Goal: Task Accomplishment & Management: Manage account settings

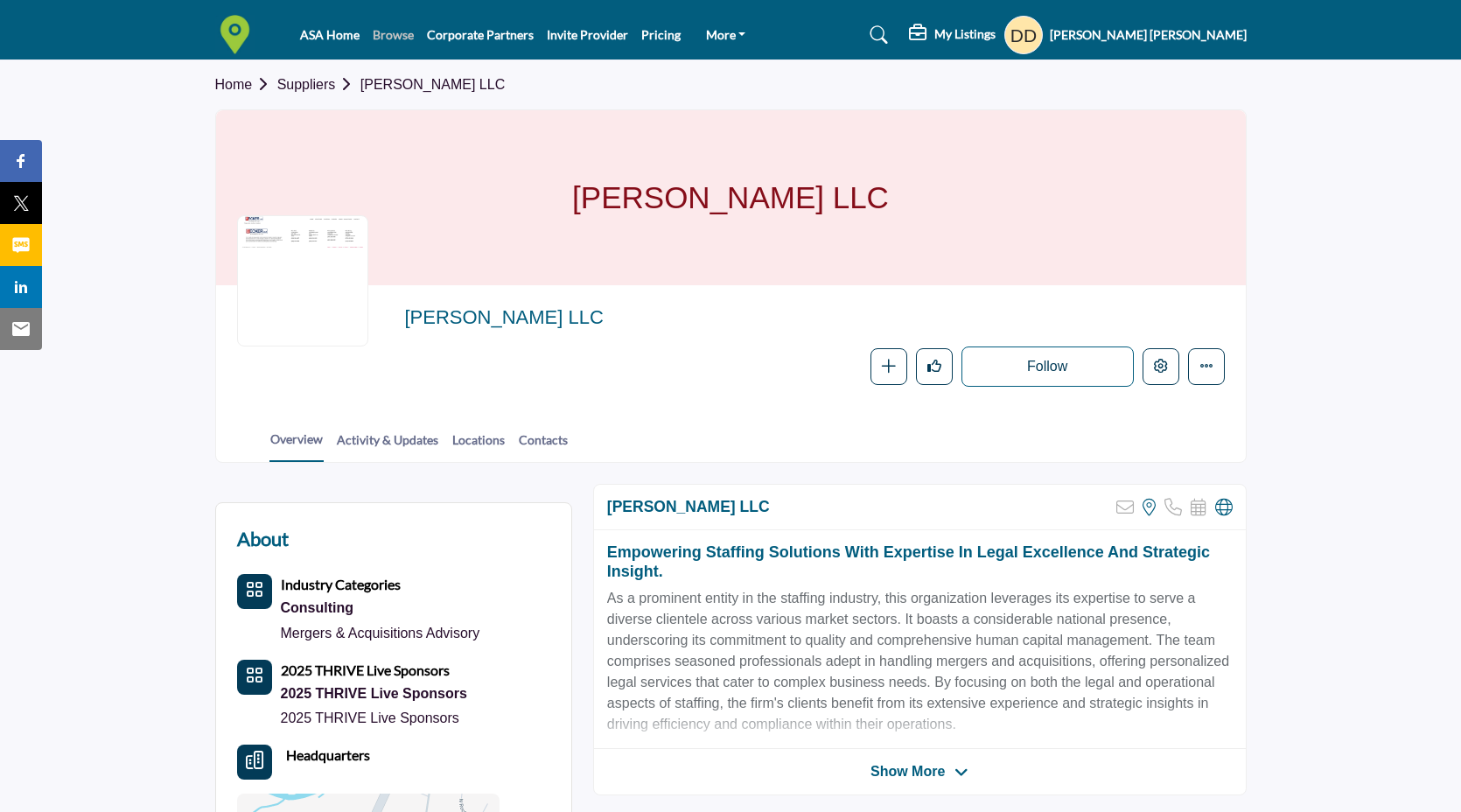
click at [401, 34] on link "Browse" at bounding box center [393, 34] width 41 height 15
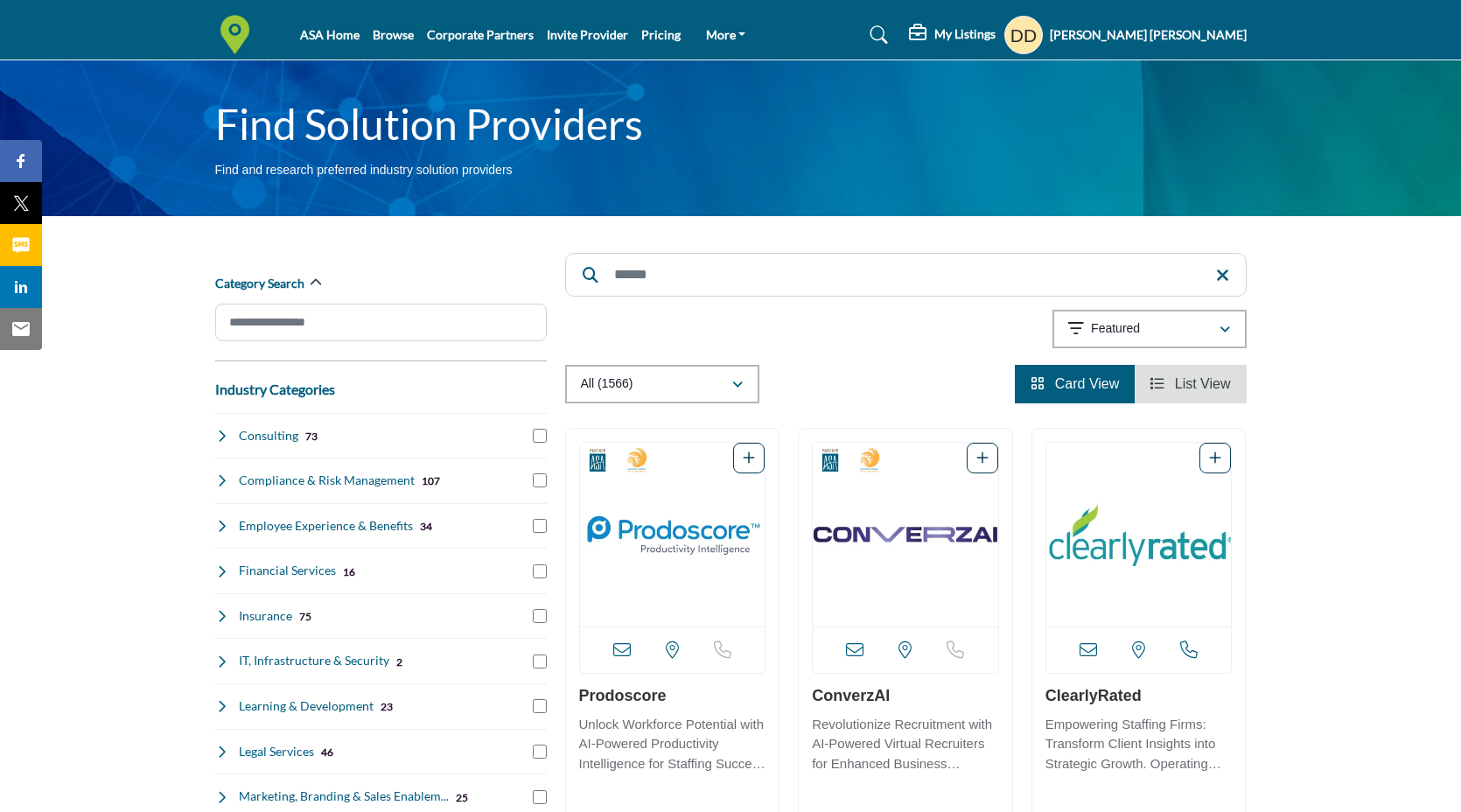
click at [685, 266] on input "Search" at bounding box center [906, 275] width 681 height 44
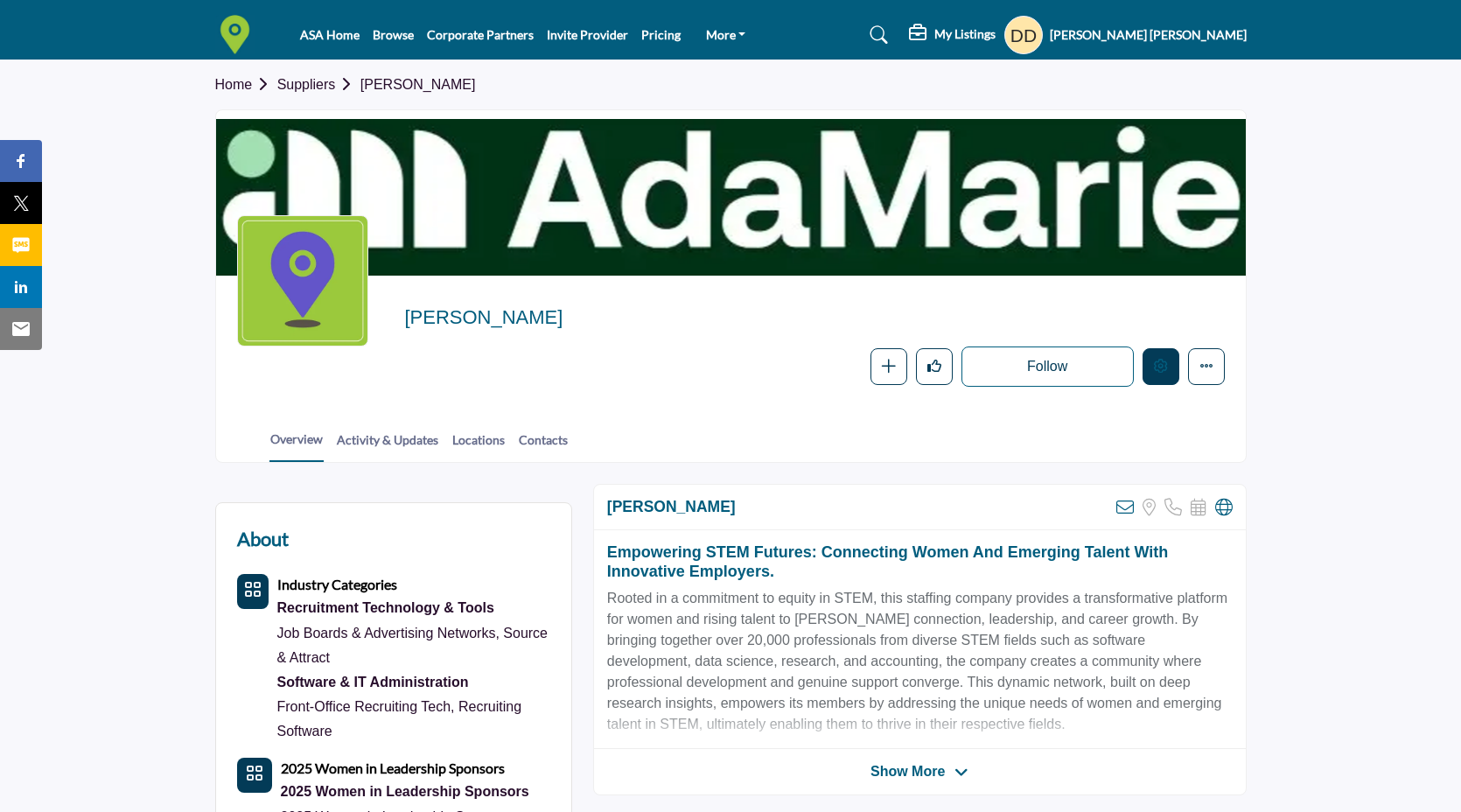
click at [1176, 366] on button "Edit company" at bounding box center [1161, 367] width 37 height 37
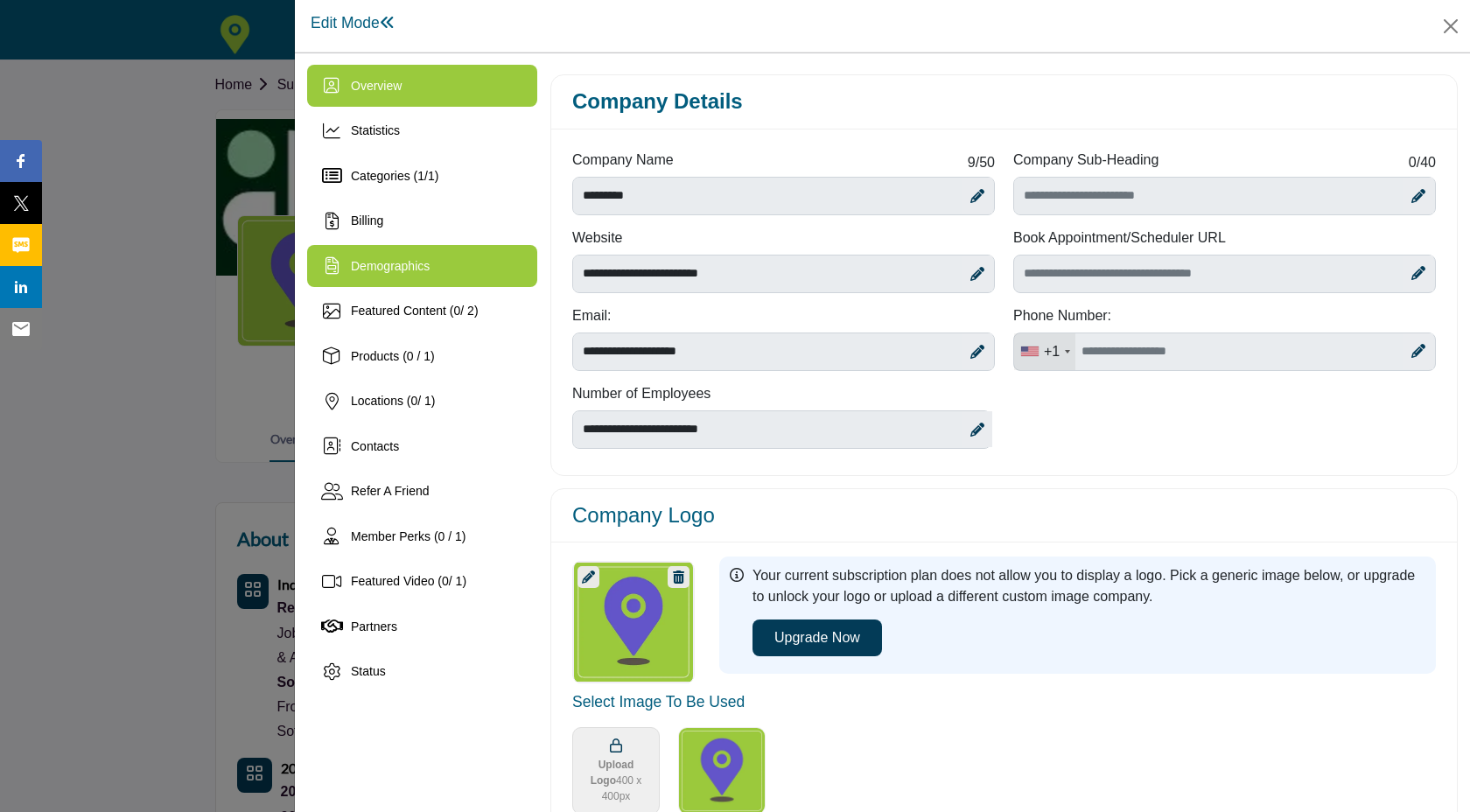
click at [439, 272] on div "Demographics" at bounding box center [422, 265] width 230 height 42
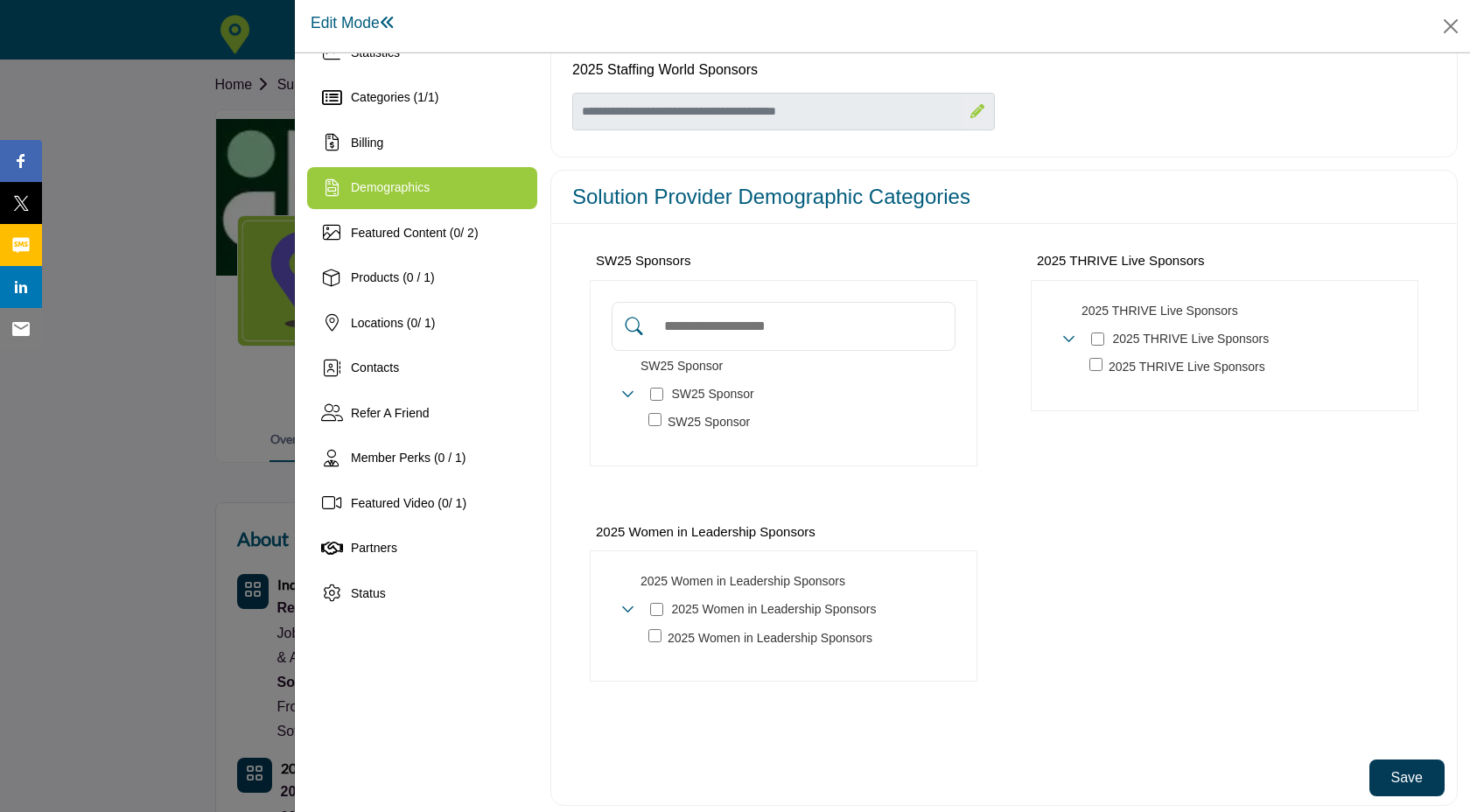
scroll to position [96, 0]
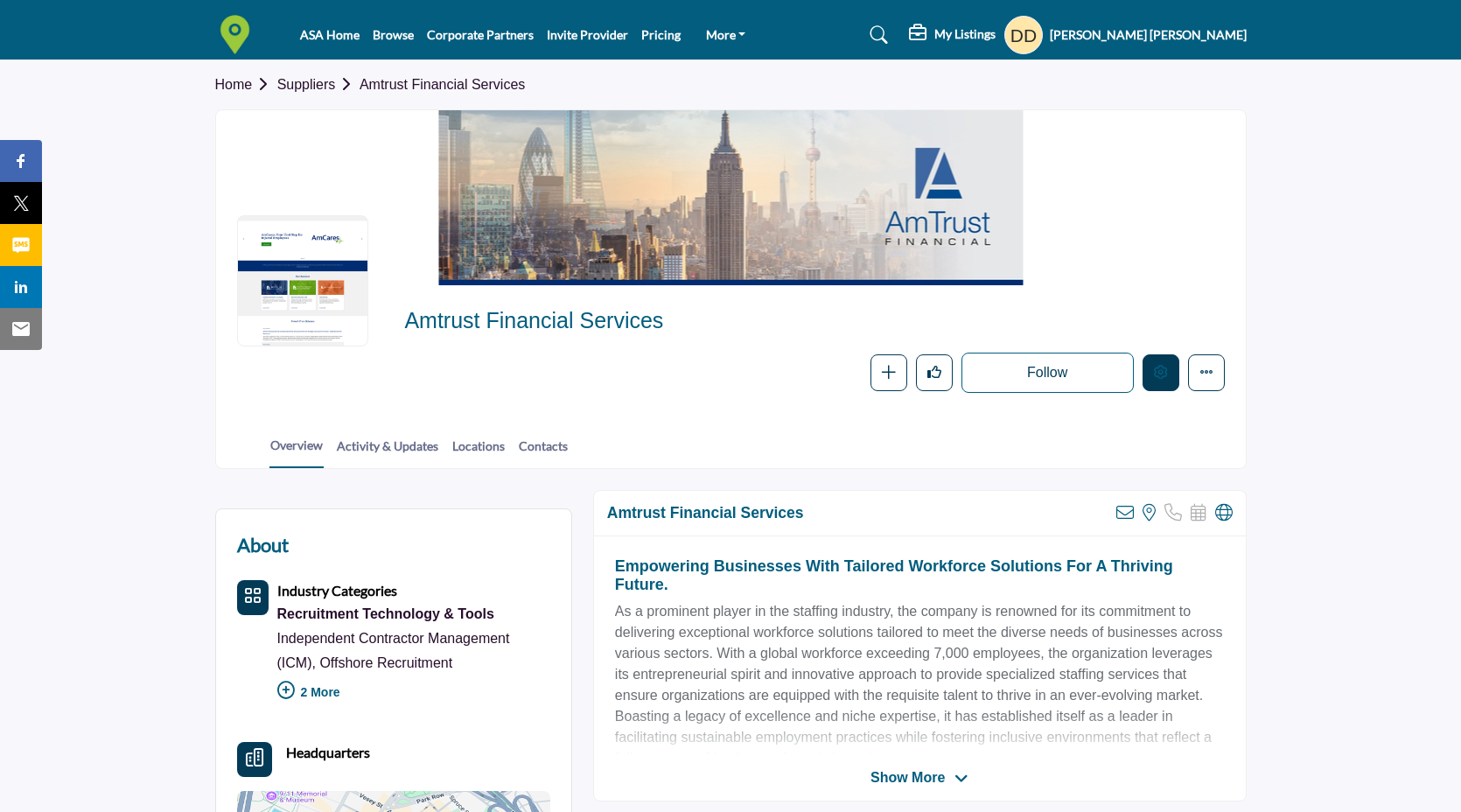
click at [1166, 380] on button "Edit company" at bounding box center [1161, 373] width 37 height 37
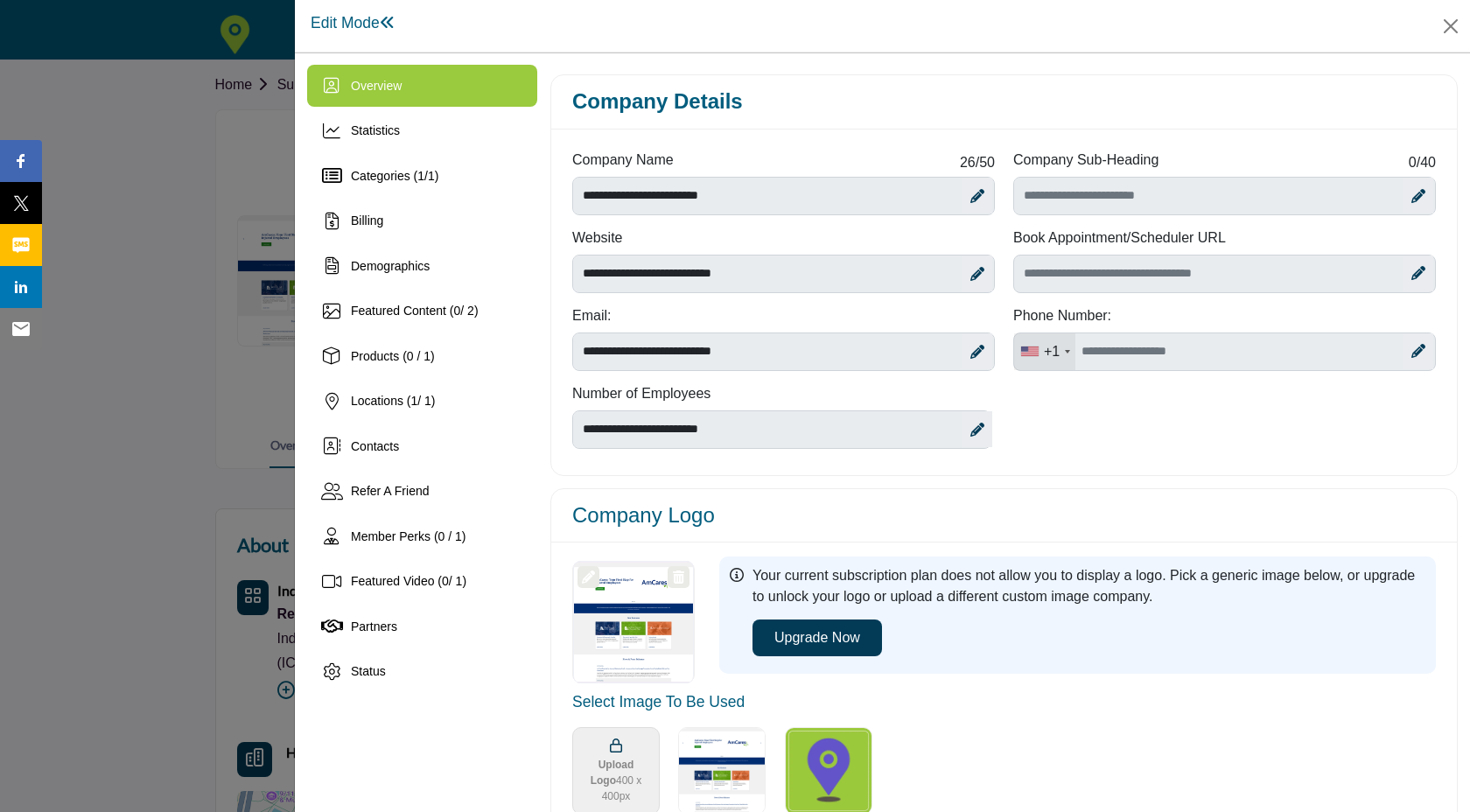
click at [847, 772] on img "Select Image Logo Options_0" at bounding box center [829, 770] width 87 height 87
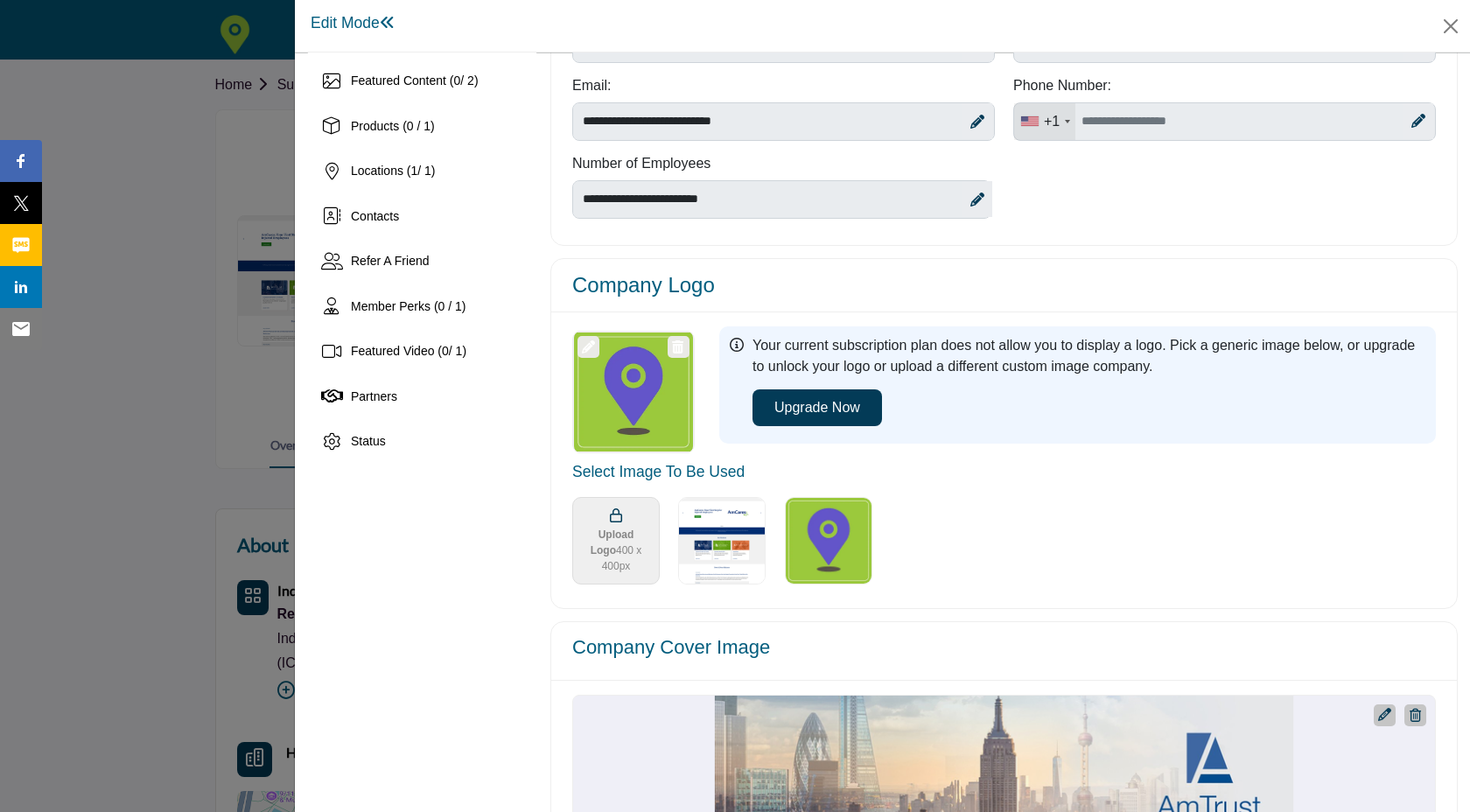
scroll to position [282, 0]
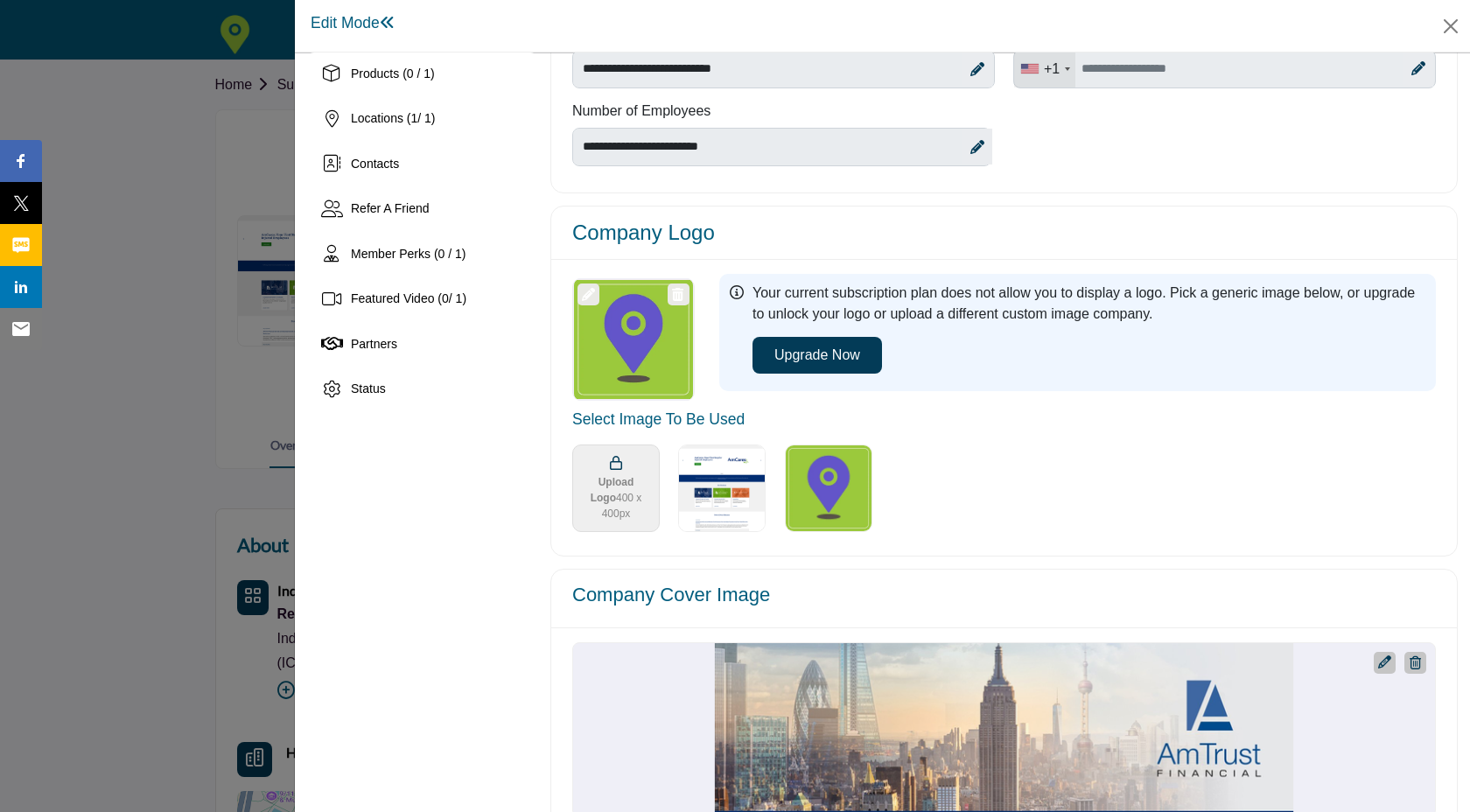
click at [997, 516] on ul at bounding box center [1106, 488] width 875 height 107
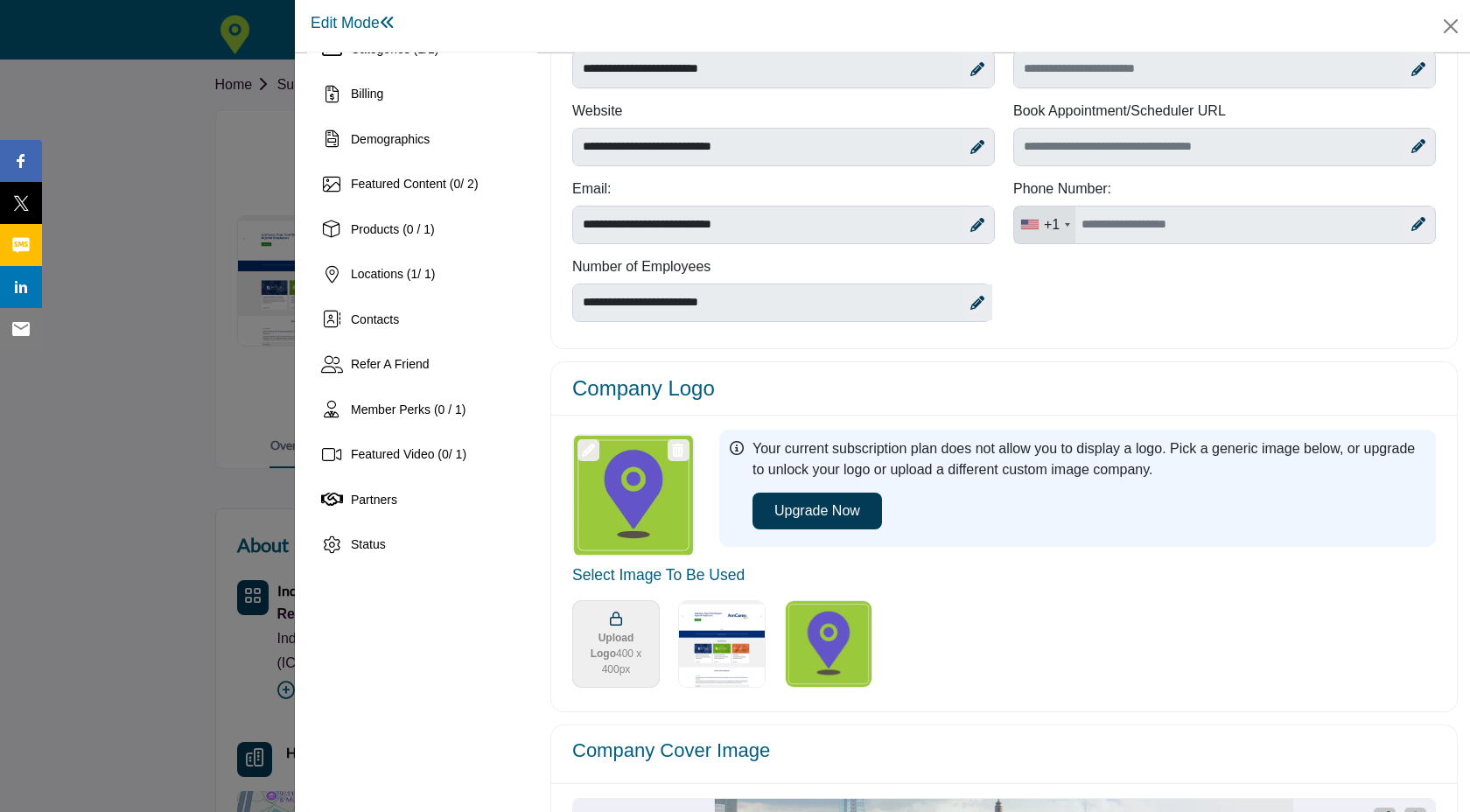
scroll to position [0, 0]
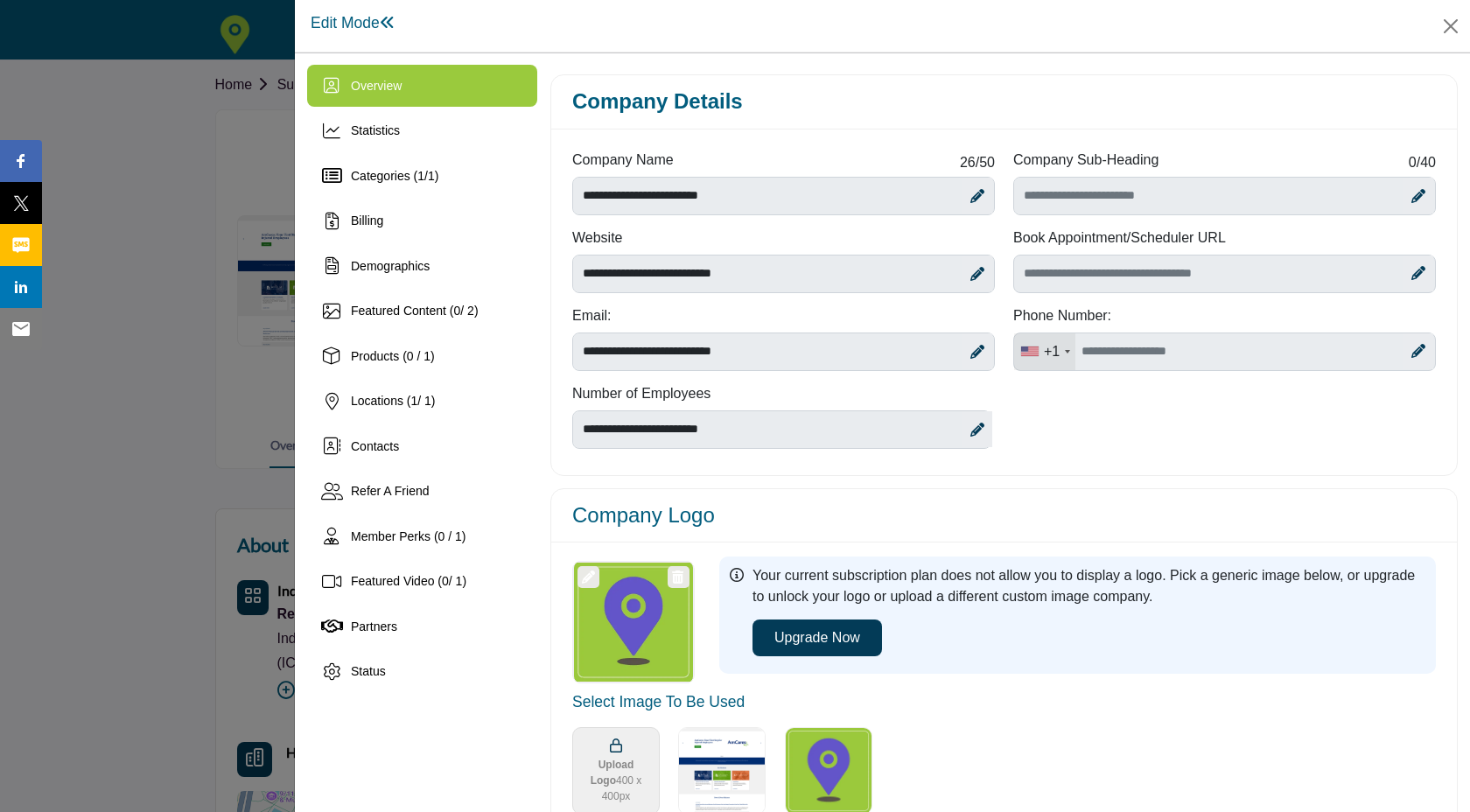
click at [721, 754] on img "Select Options" at bounding box center [722, 770] width 87 height 87
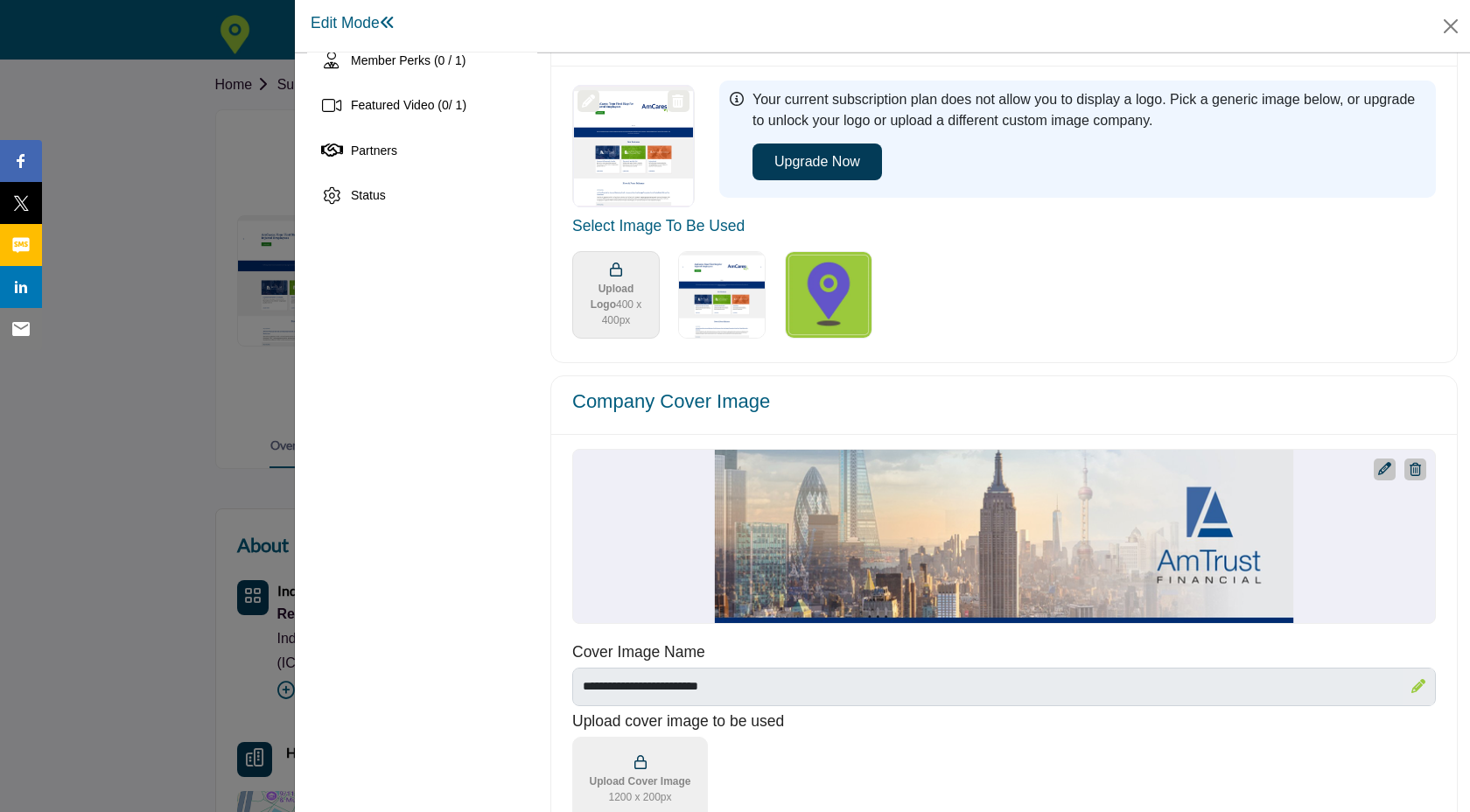
scroll to position [481, 0]
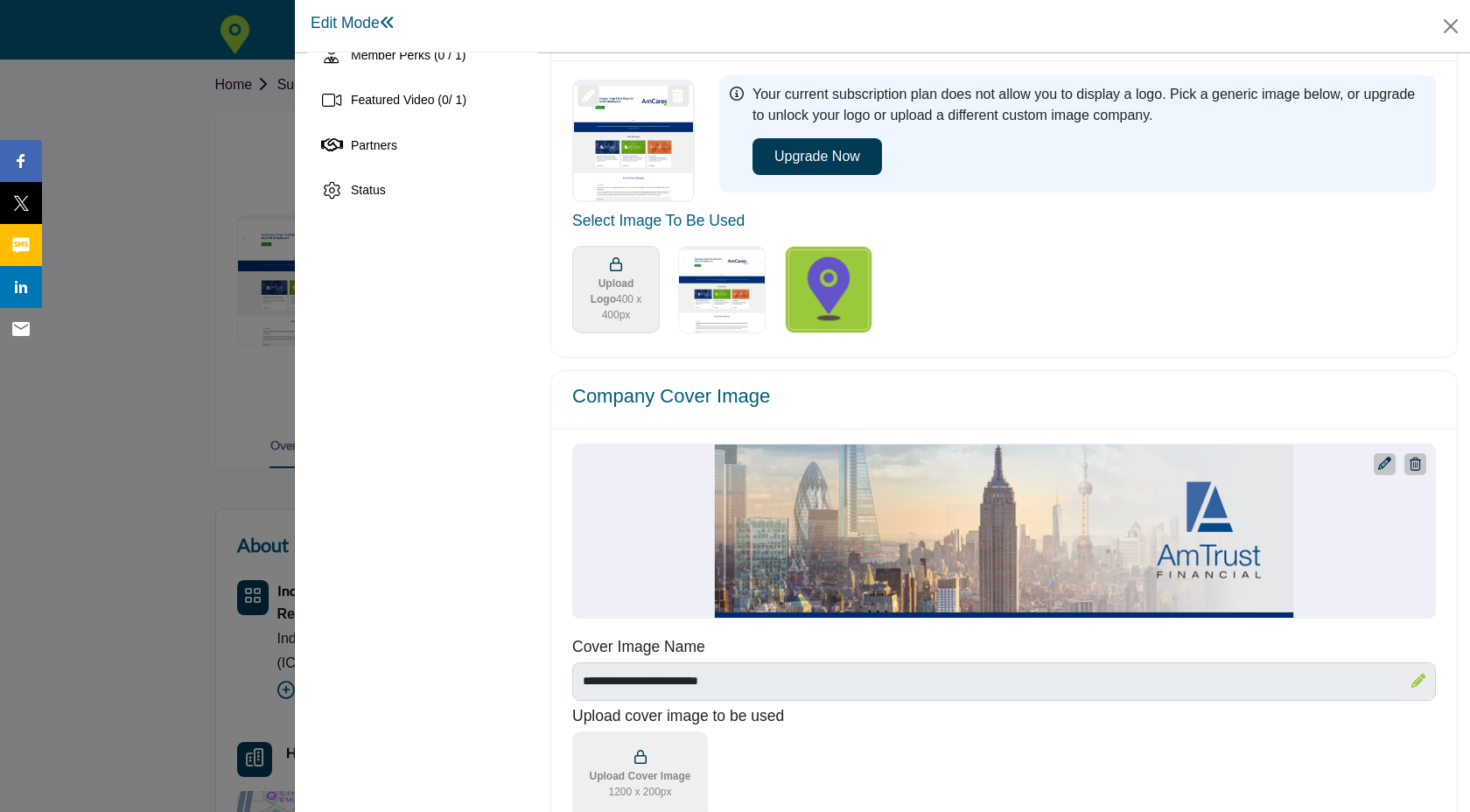
click at [845, 276] on img "Select Image Logo Options_0" at bounding box center [829, 289] width 87 height 87
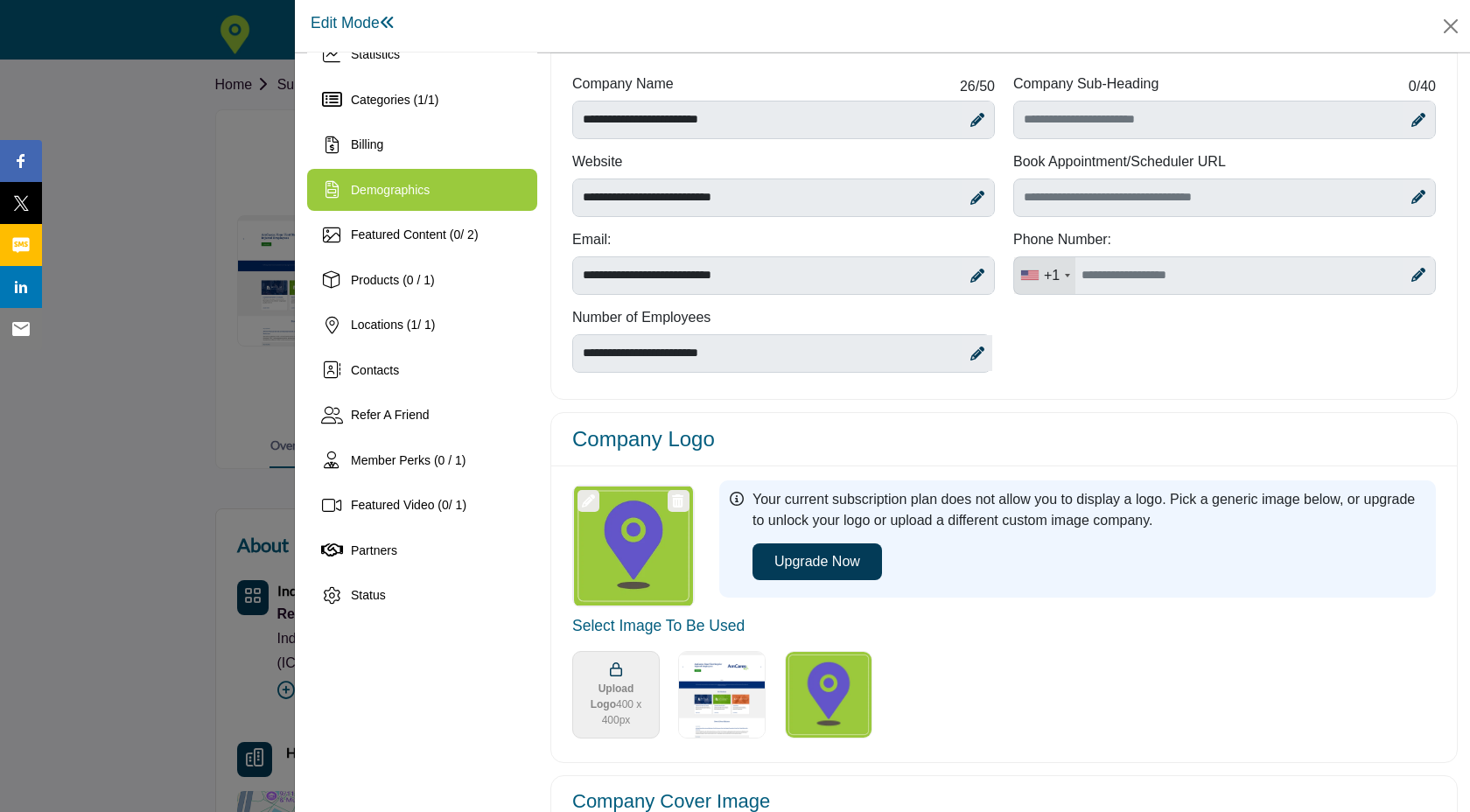
scroll to position [74, 0]
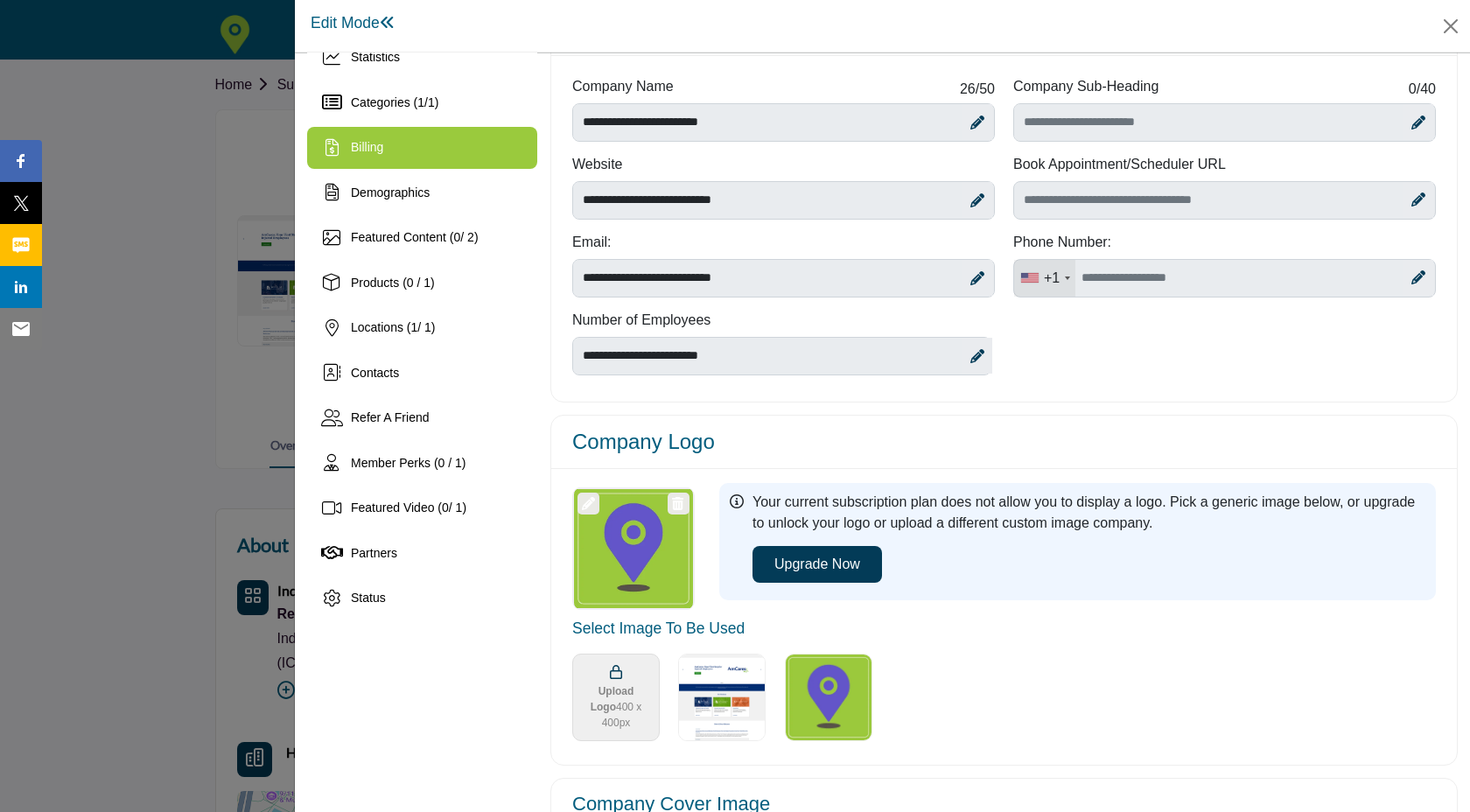
click at [384, 157] on div "Billing" at bounding box center [422, 147] width 230 height 42
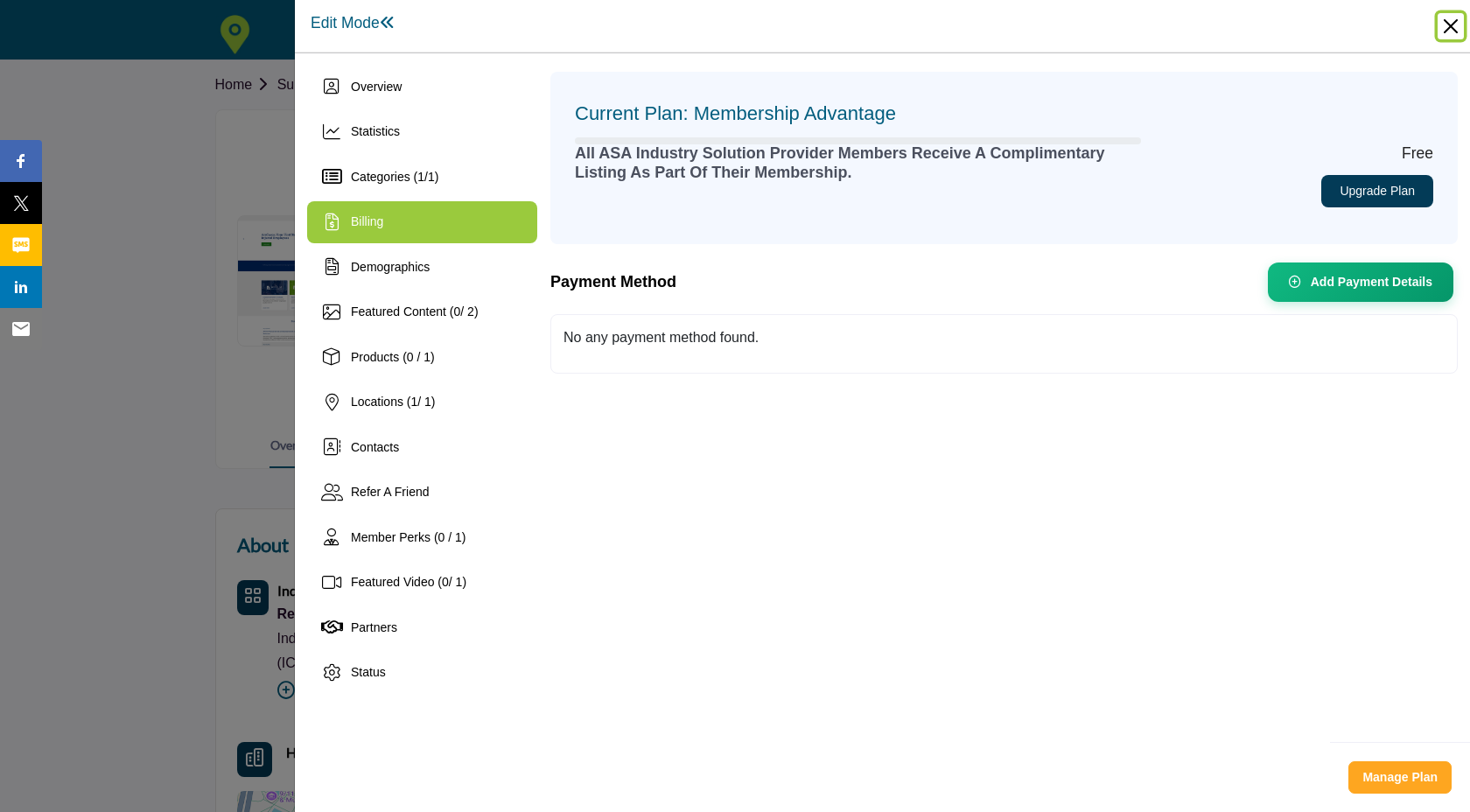
click at [1447, 29] on button "Close" at bounding box center [1451, 26] width 26 height 26
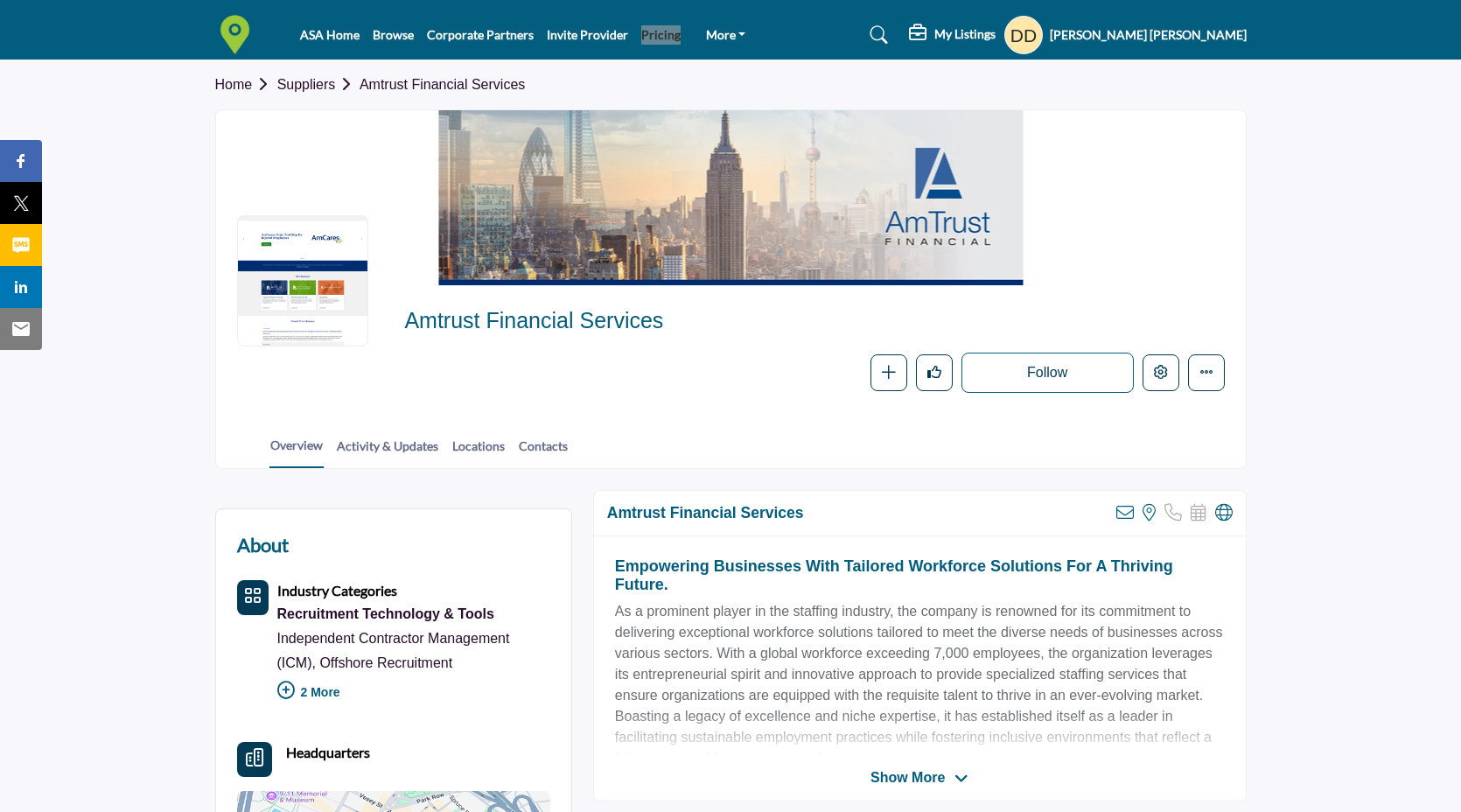
drag, startPoint x: 655, startPoint y: 31, endPoint x: 548, endPoint y: 1, distance: 111.1
click at [0, 0] on header "ASA Home Browse Corporate Partners Invite Provider Pricing" at bounding box center [730, 30] width 1461 height 60
click at [1156, 378] on icon "Edit company" at bounding box center [1160, 372] width 14 height 14
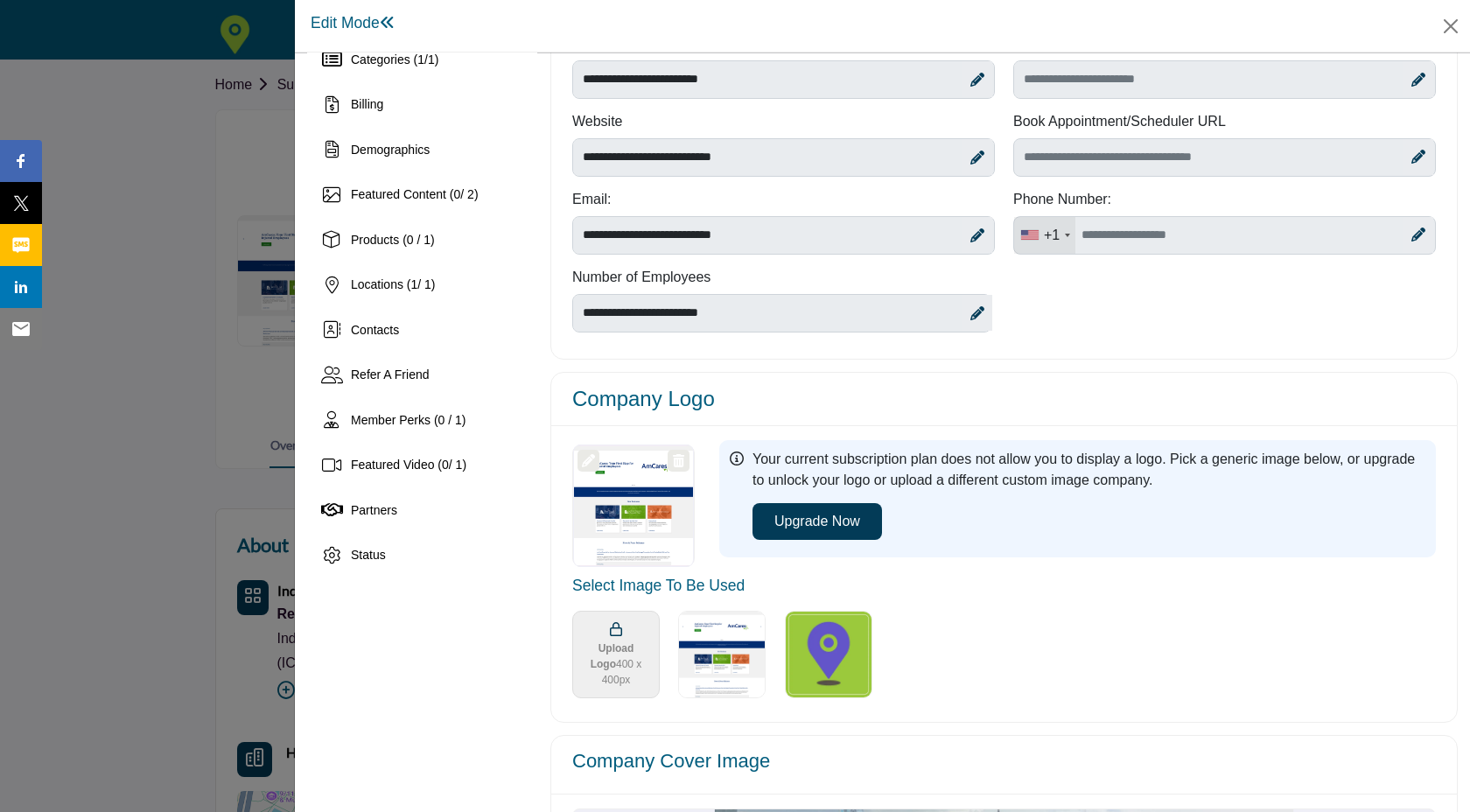
scroll to position [133, 0]
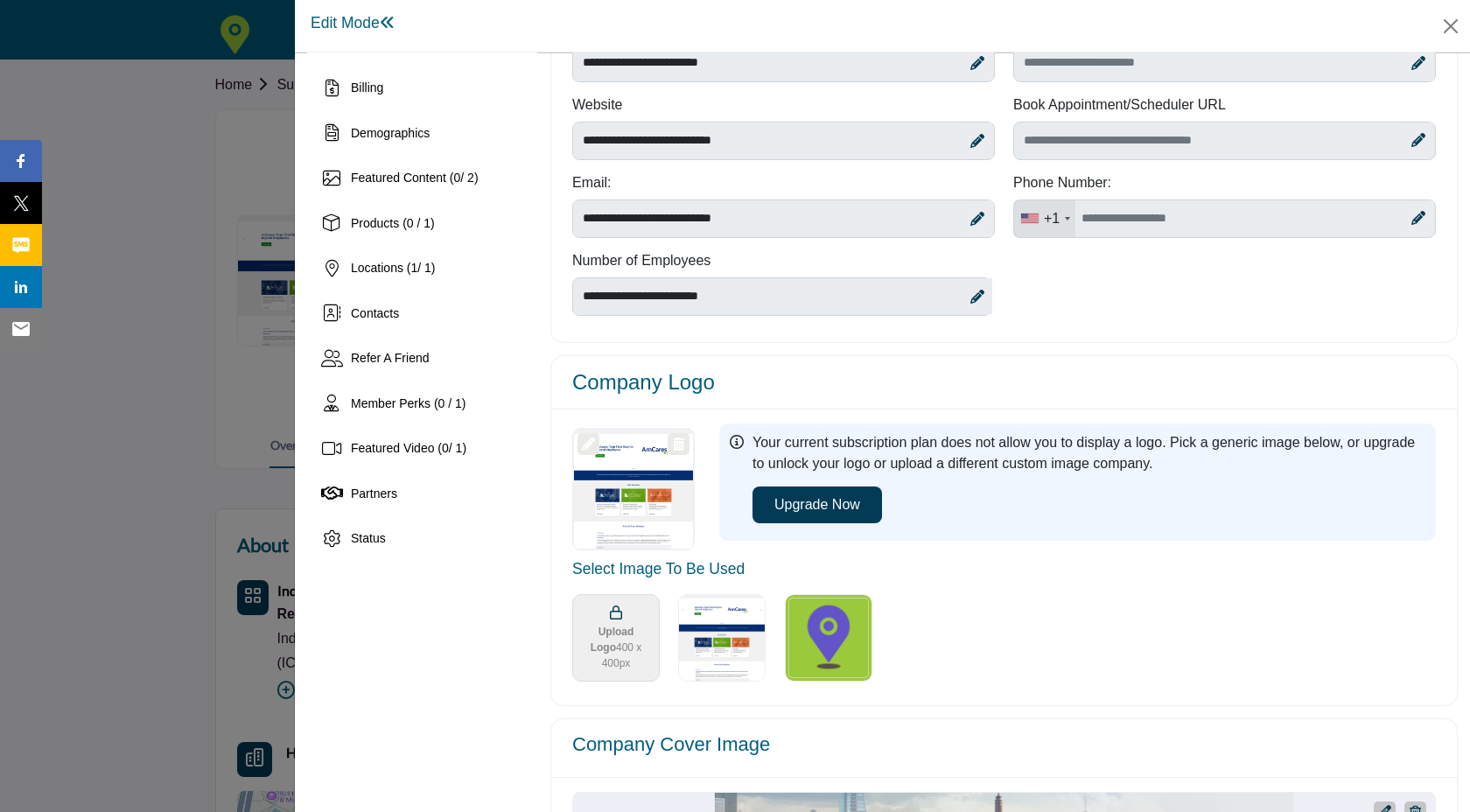
click at [830, 640] on img "Select Image Logo Options_0" at bounding box center [829, 637] width 87 height 87
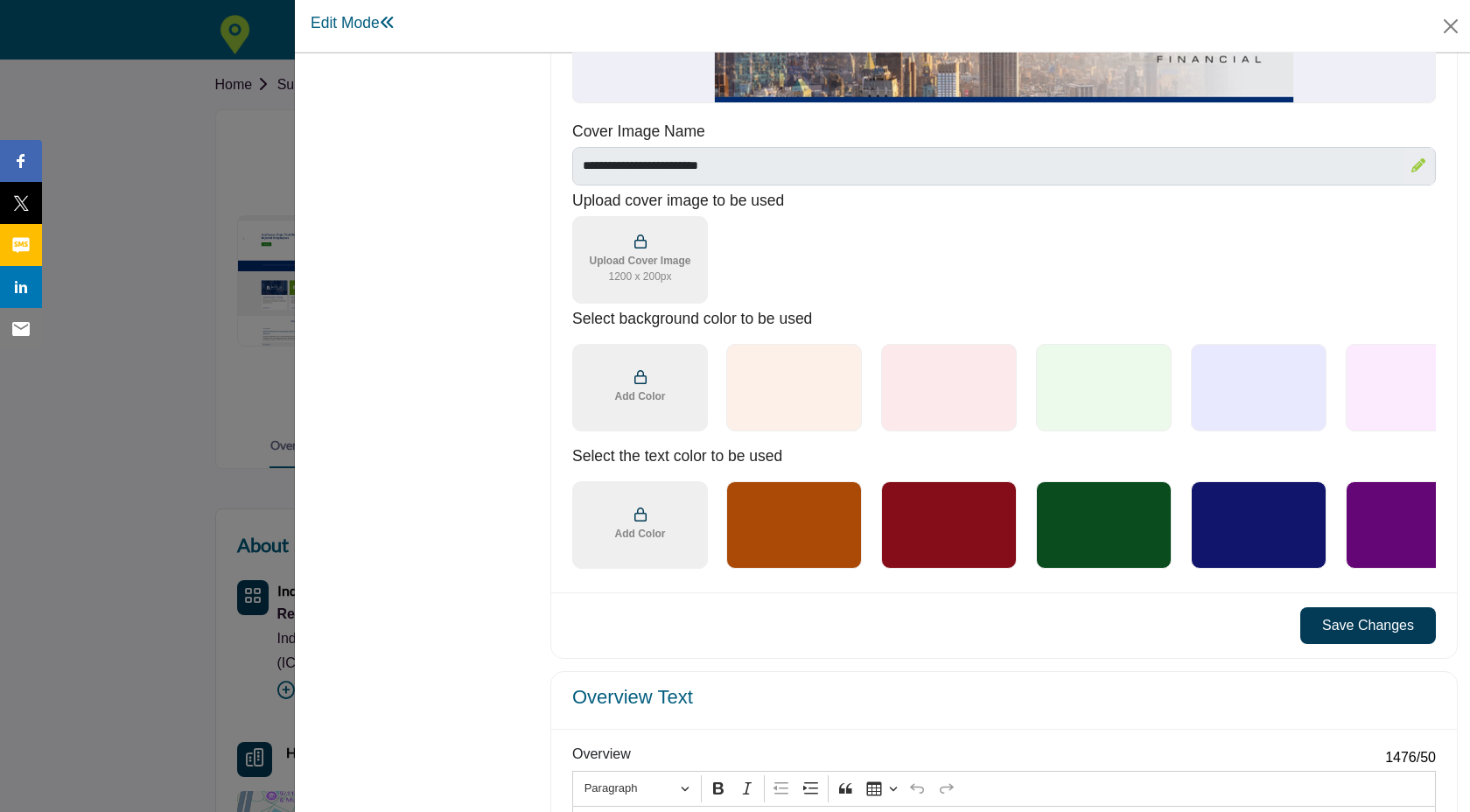
scroll to position [1005, 0]
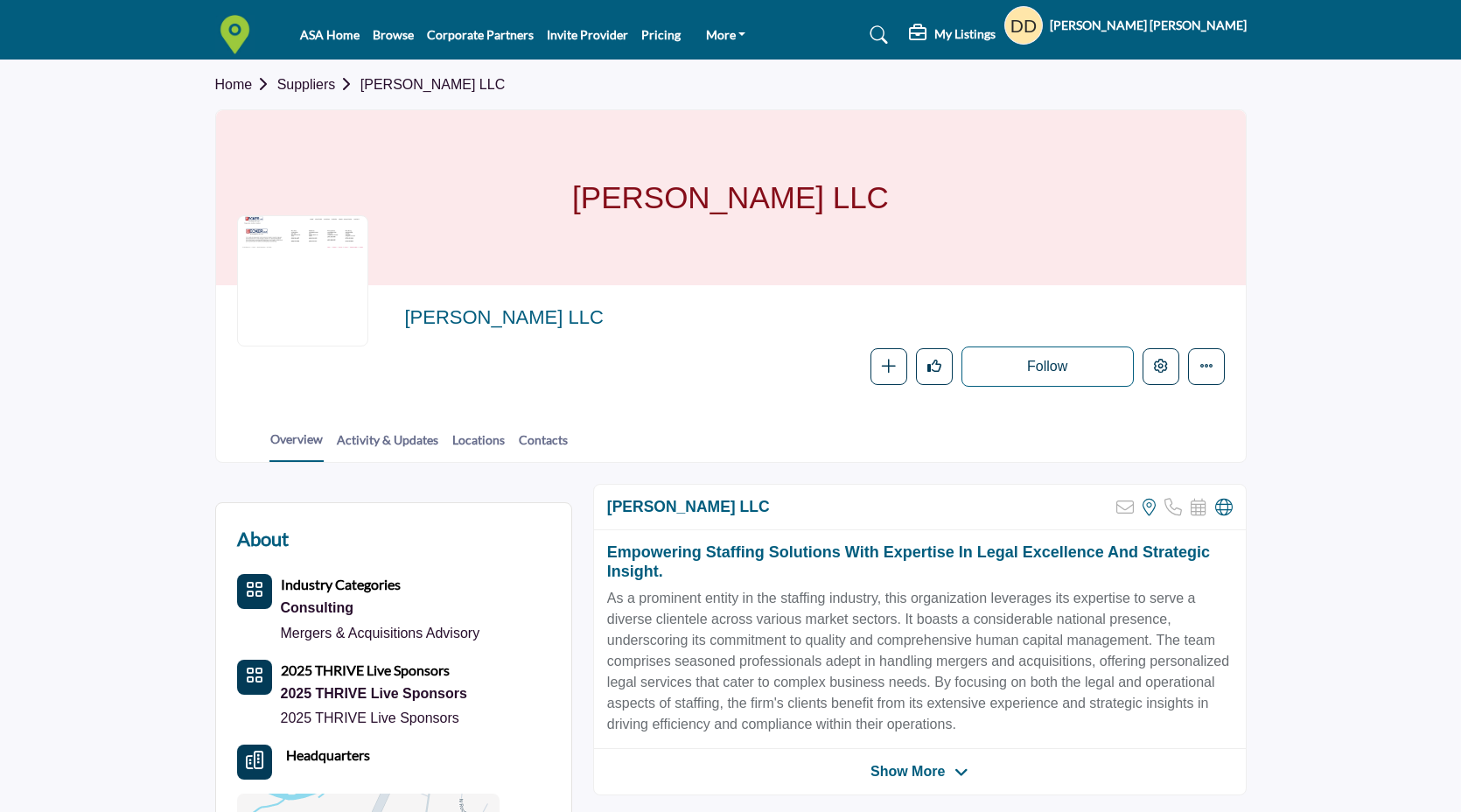
click at [0, 0] on div at bounding box center [0, 0] width 0 height 0
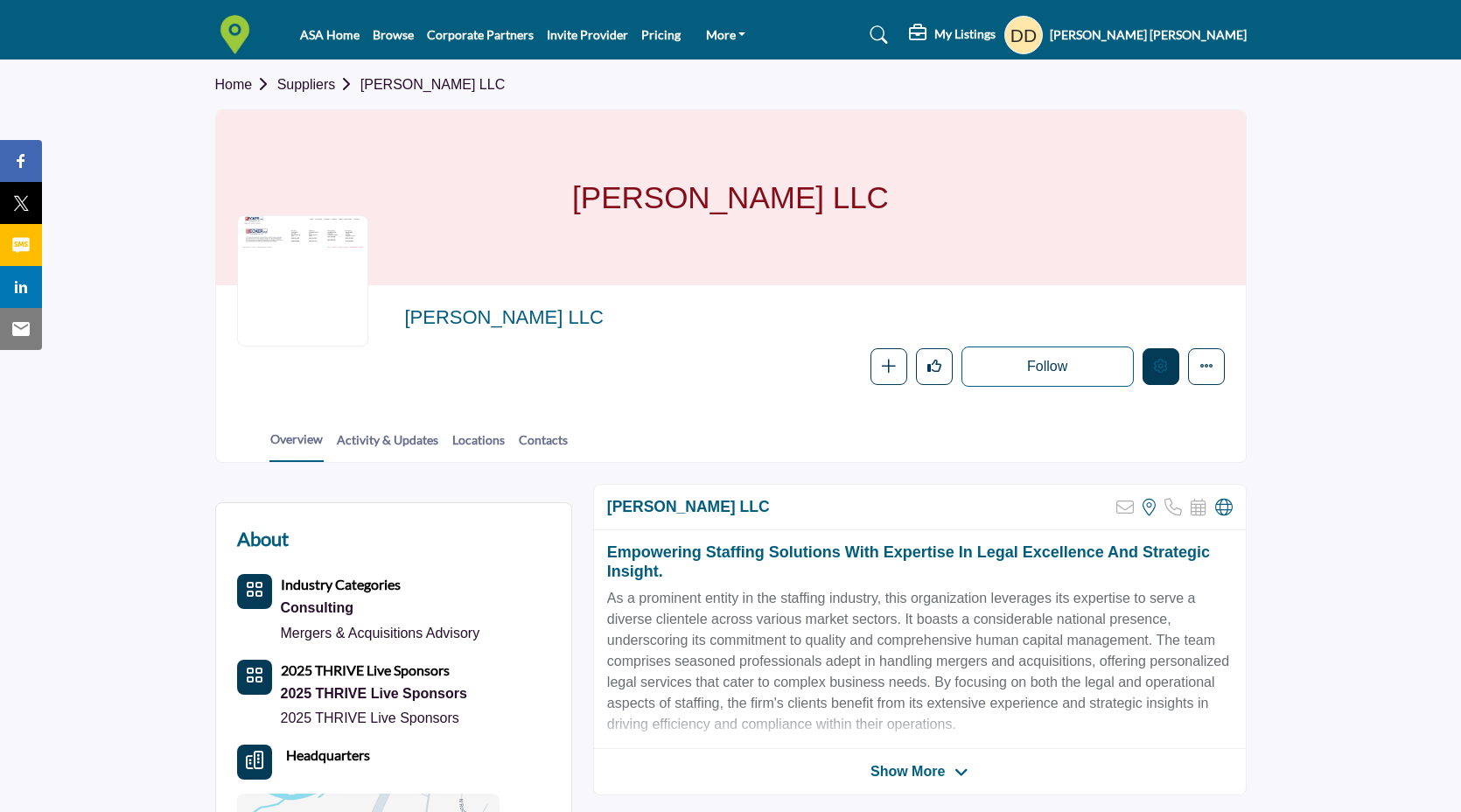
click at [1156, 369] on icon "Edit company" at bounding box center [1160, 366] width 14 height 14
click at [1159, 374] on button "Edit company" at bounding box center [1161, 367] width 37 height 37
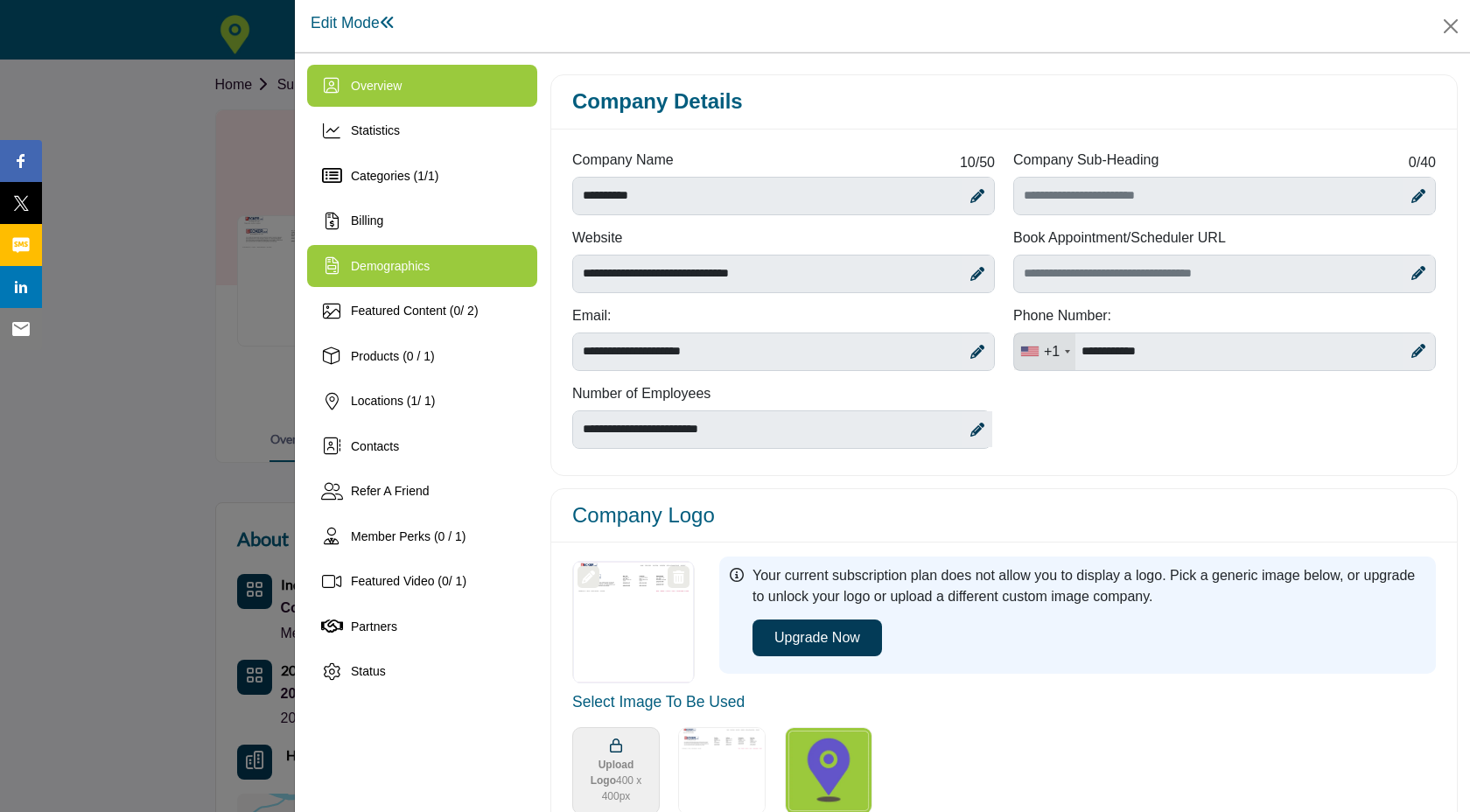
click at [442, 276] on div "Demographics" at bounding box center [422, 265] width 230 height 42
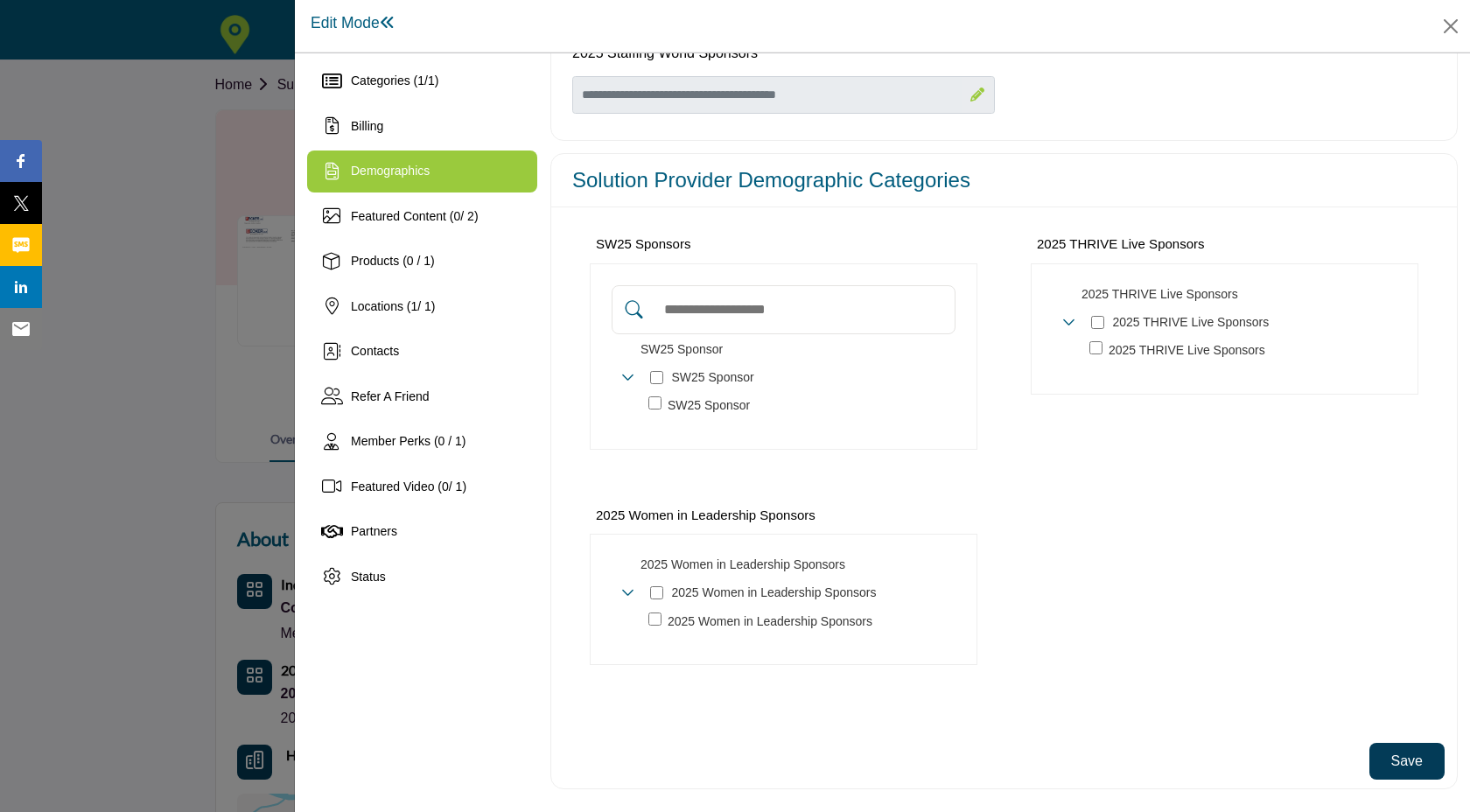
scroll to position [96, 0]
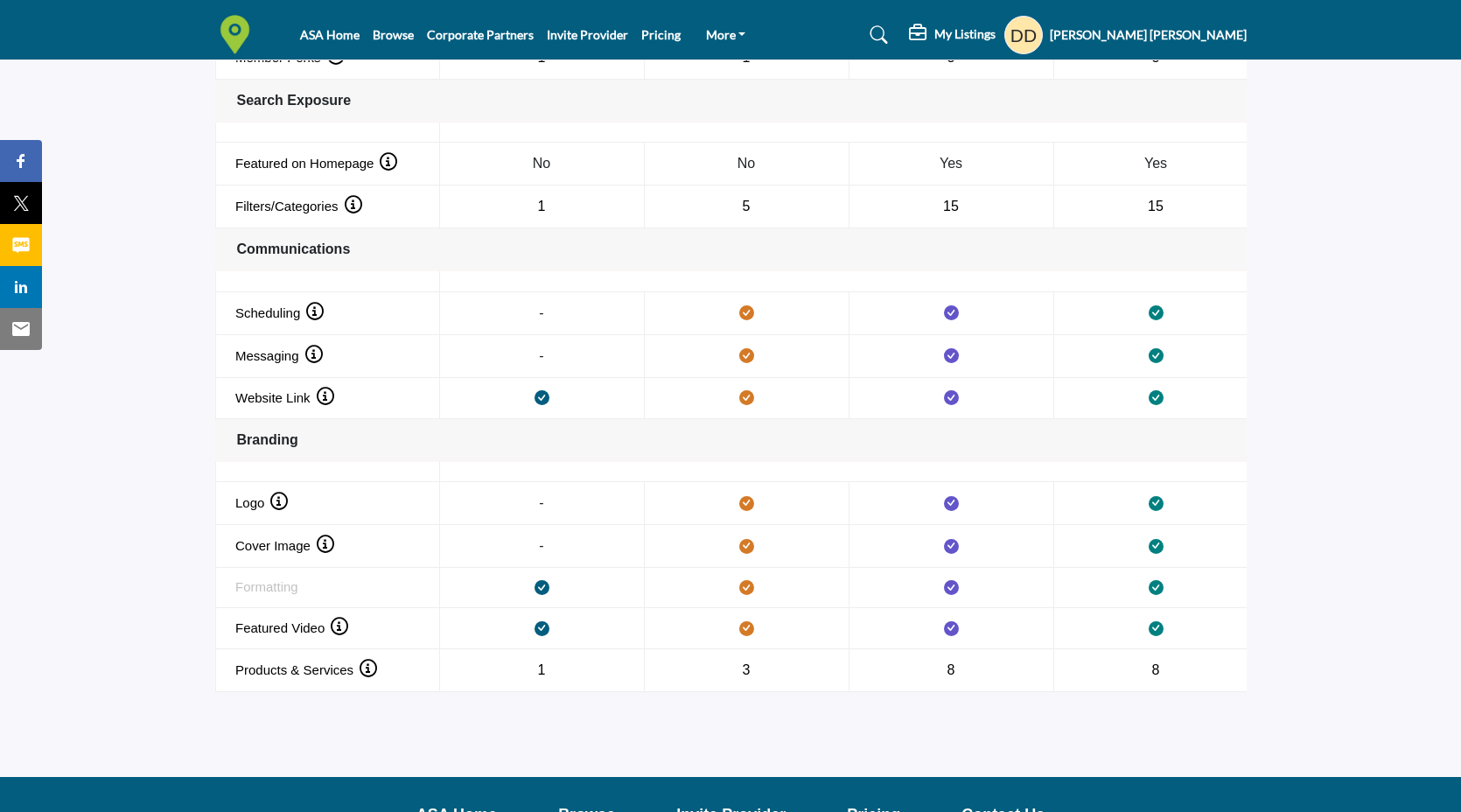
scroll to position [1698, 0]
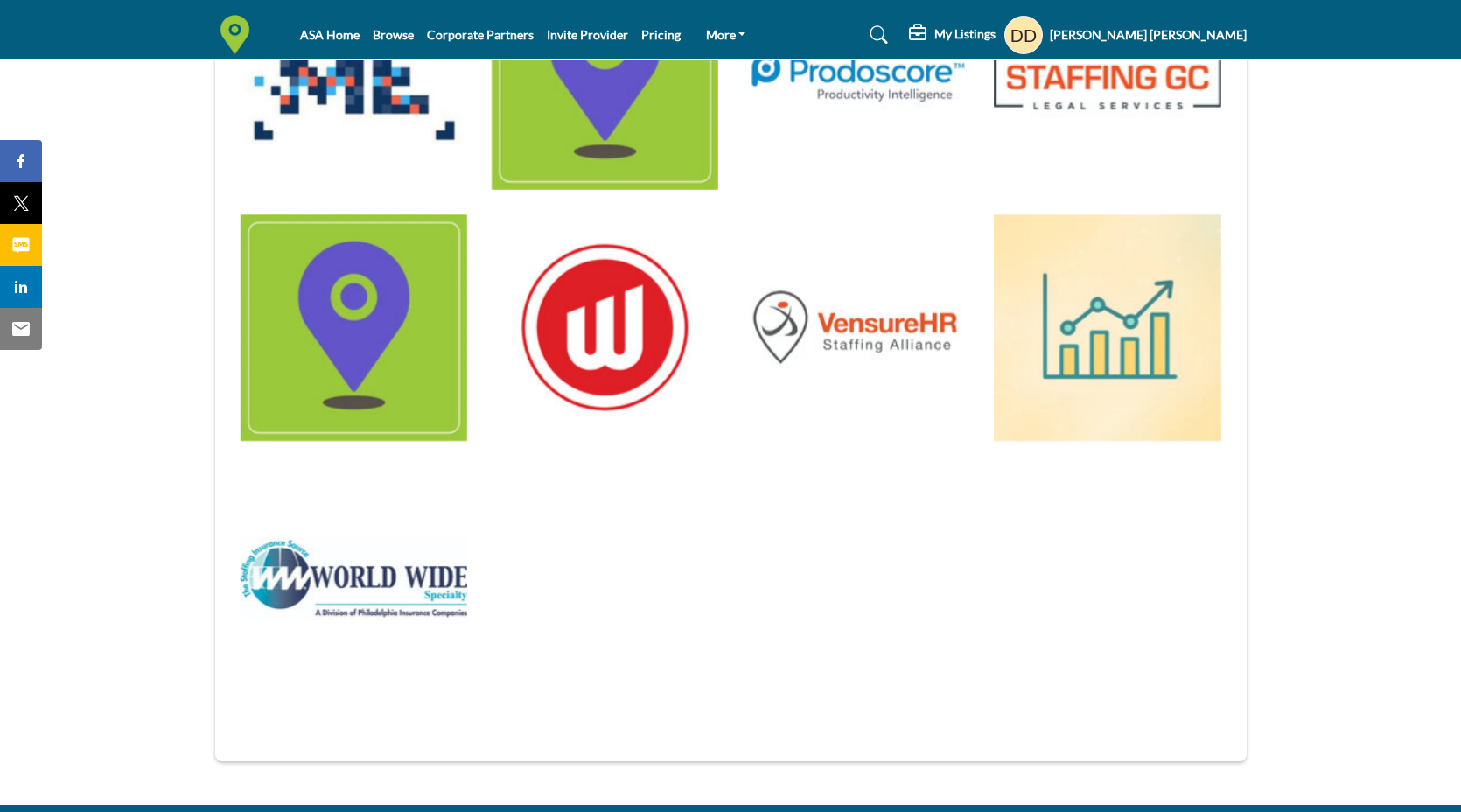
scroll to position [1223, 0]
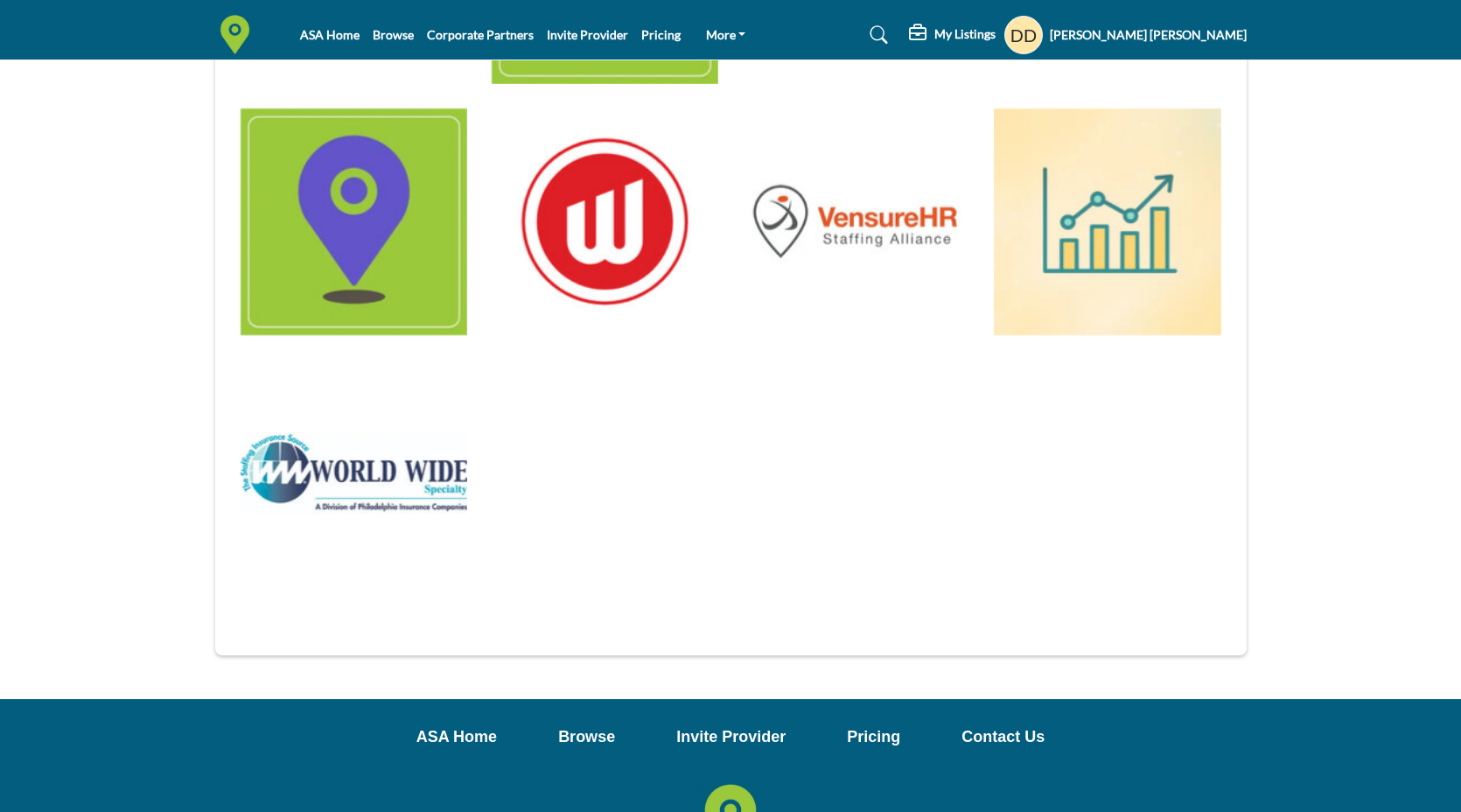
scroll to position [1329, 0]
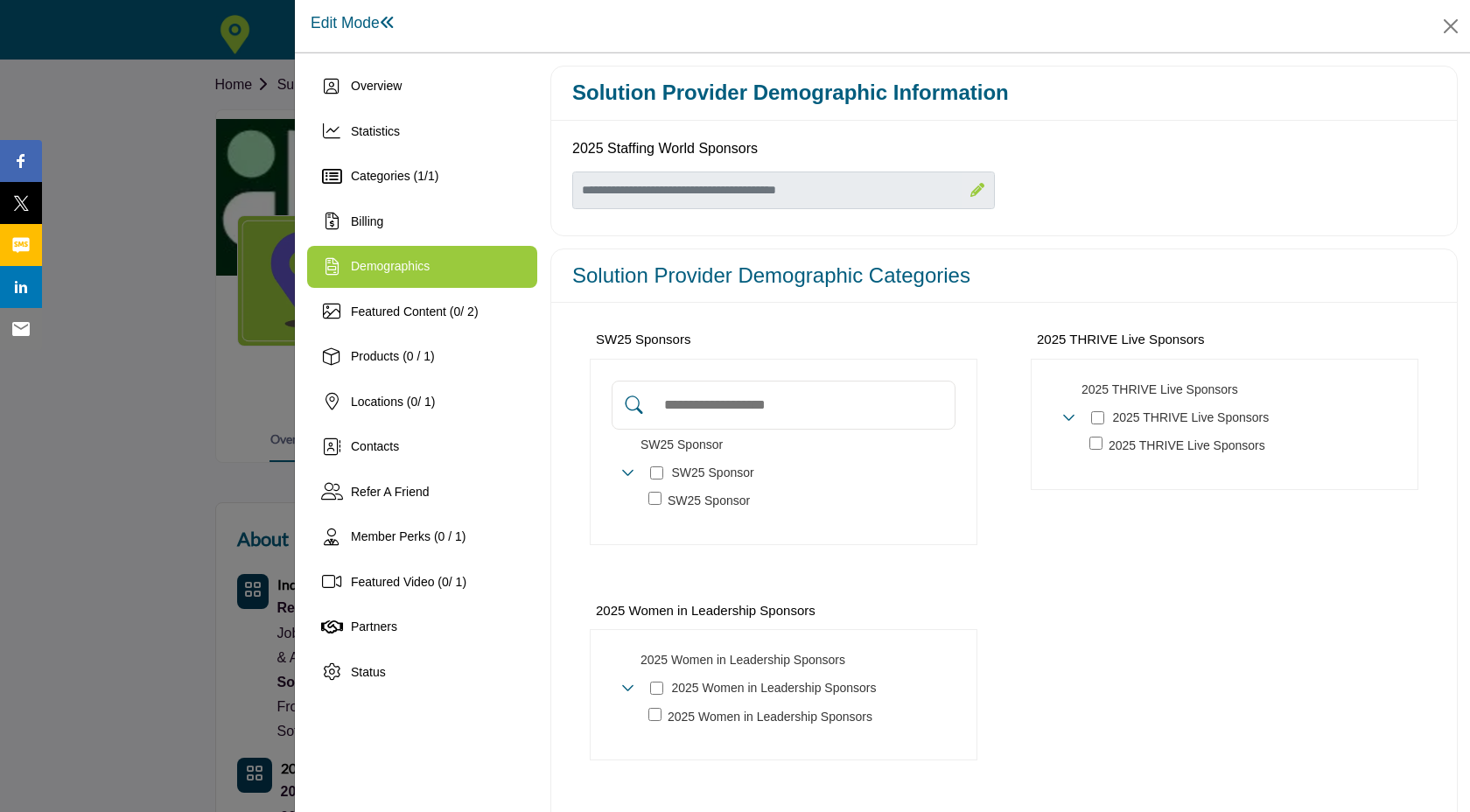
scroll to position [96, 0]
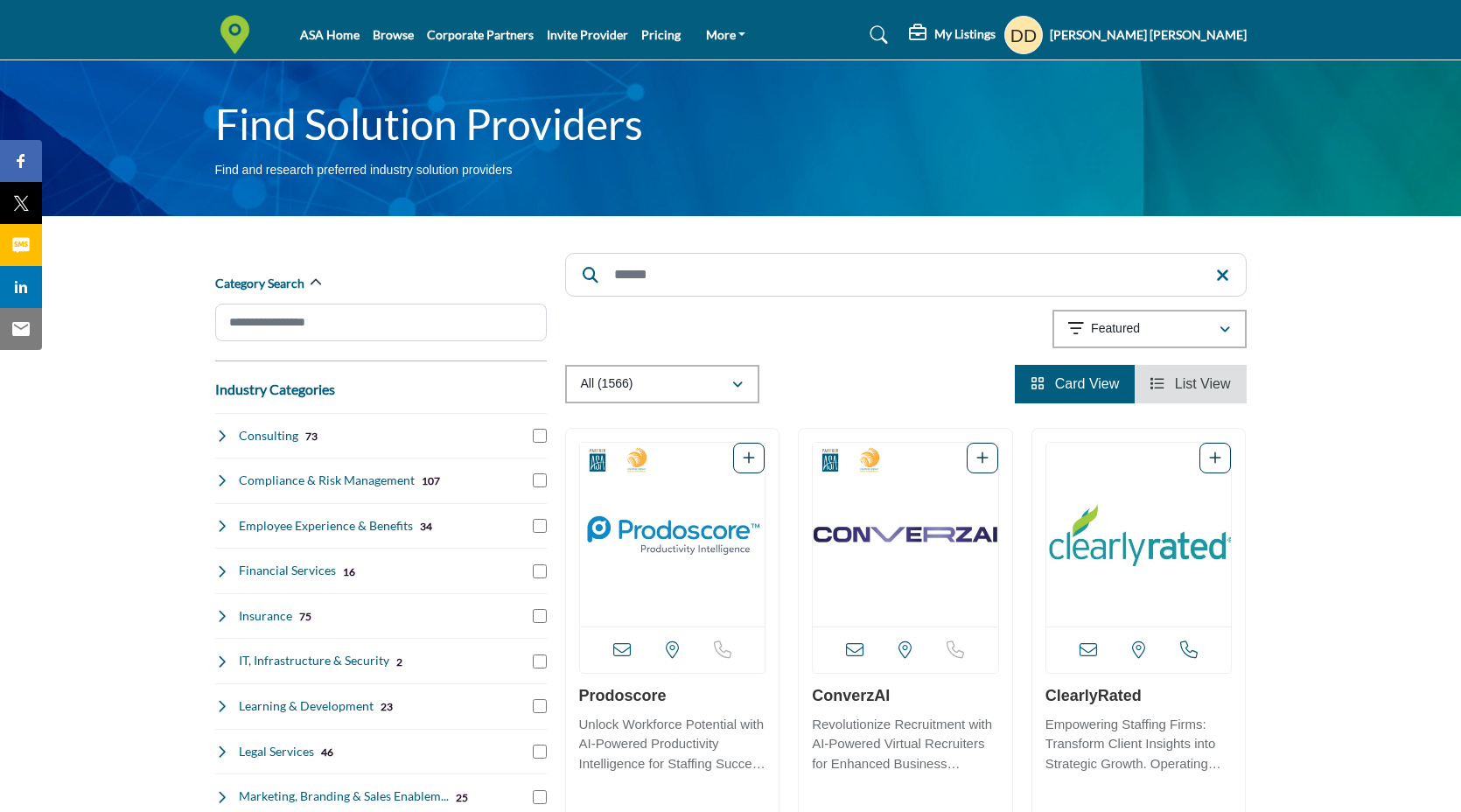
click at [673, 281] on input "Search" at bounding box center [906, 275] width 681 height 44
type input "*"
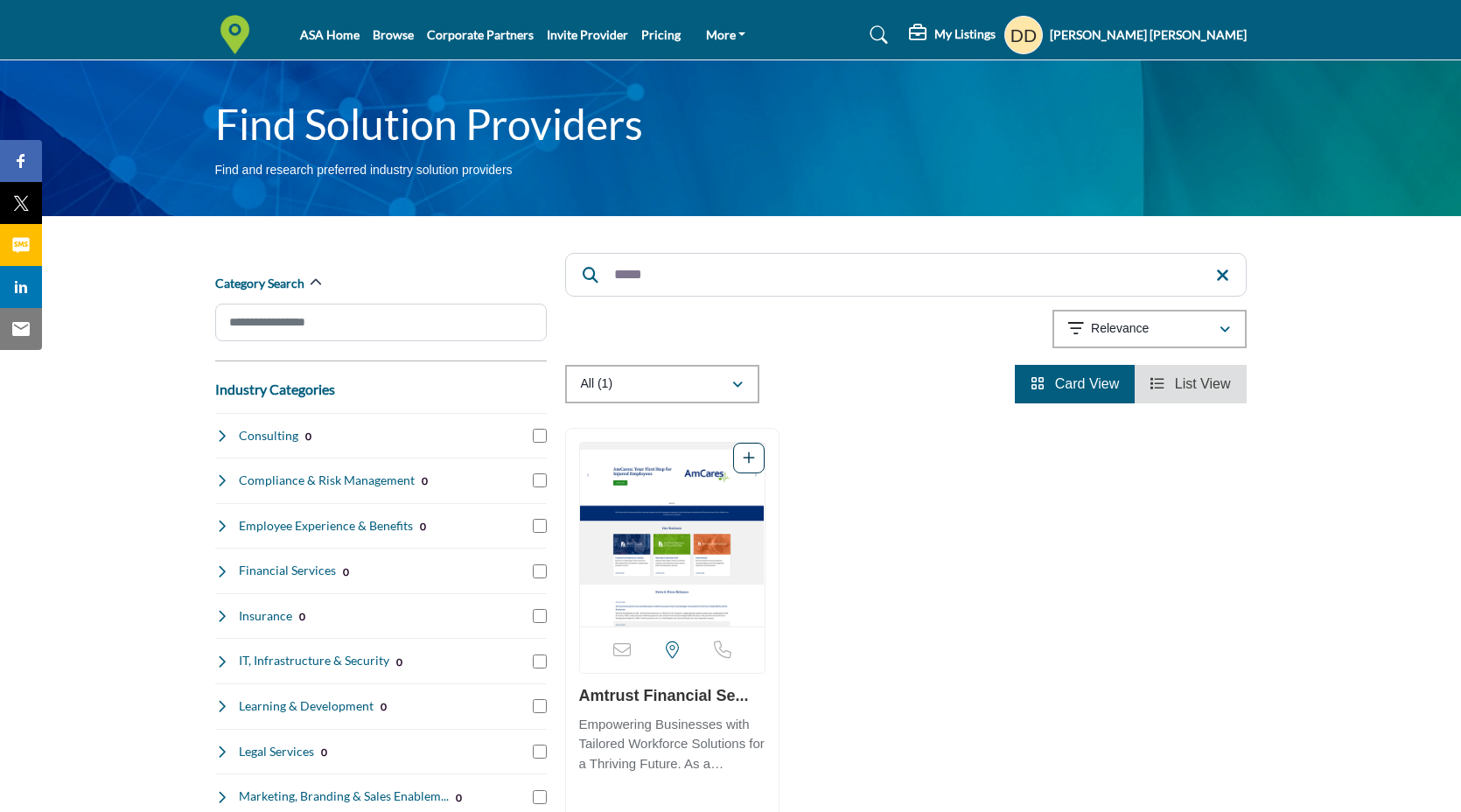
type input "*****"
click at [642, 560] on img "Open Listing in new tab" at bounding box center [672, 534] width 185 height 183
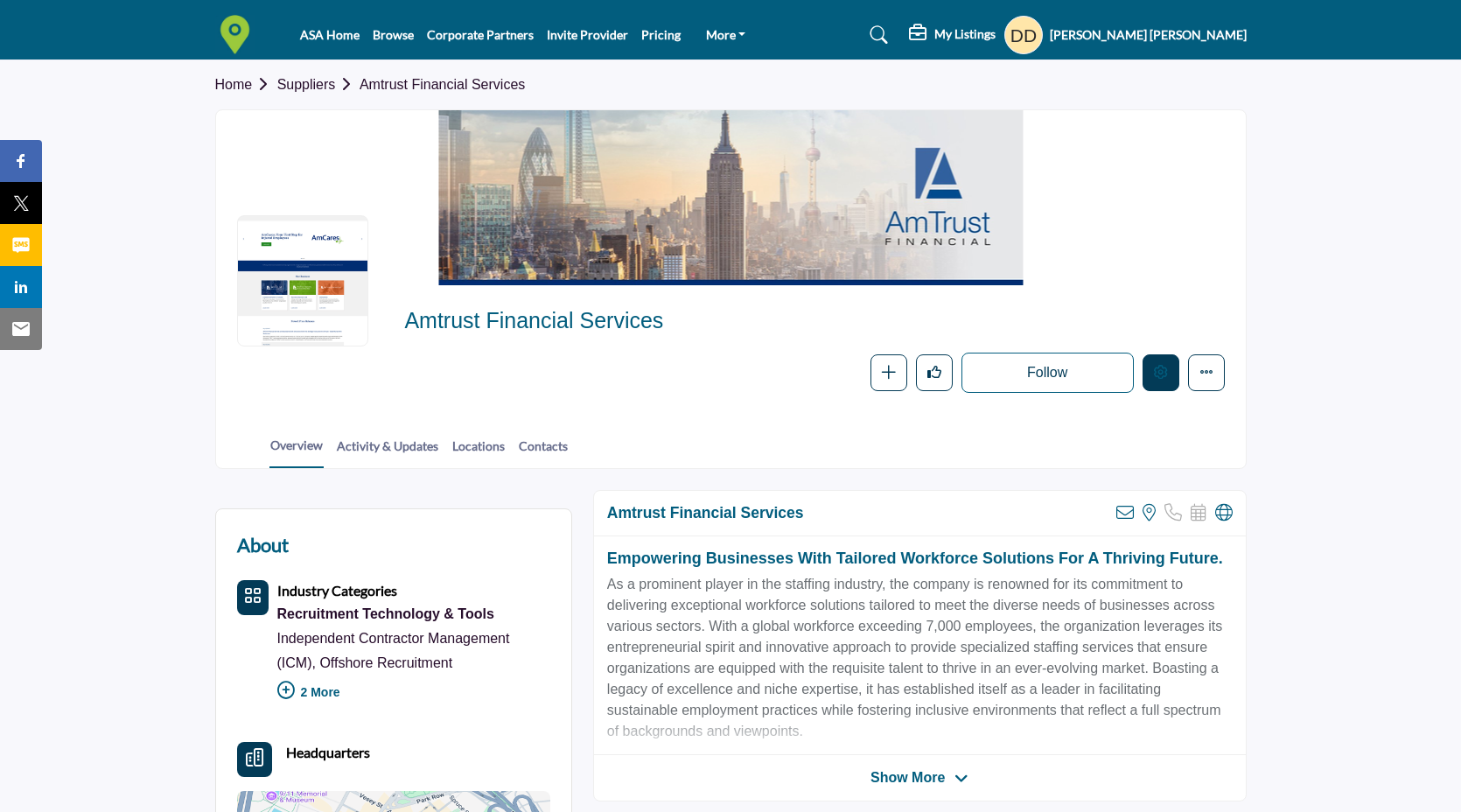
click at [1163, 380] on button "Edit company" at bounding box center [1161, 373] width 37 height 37
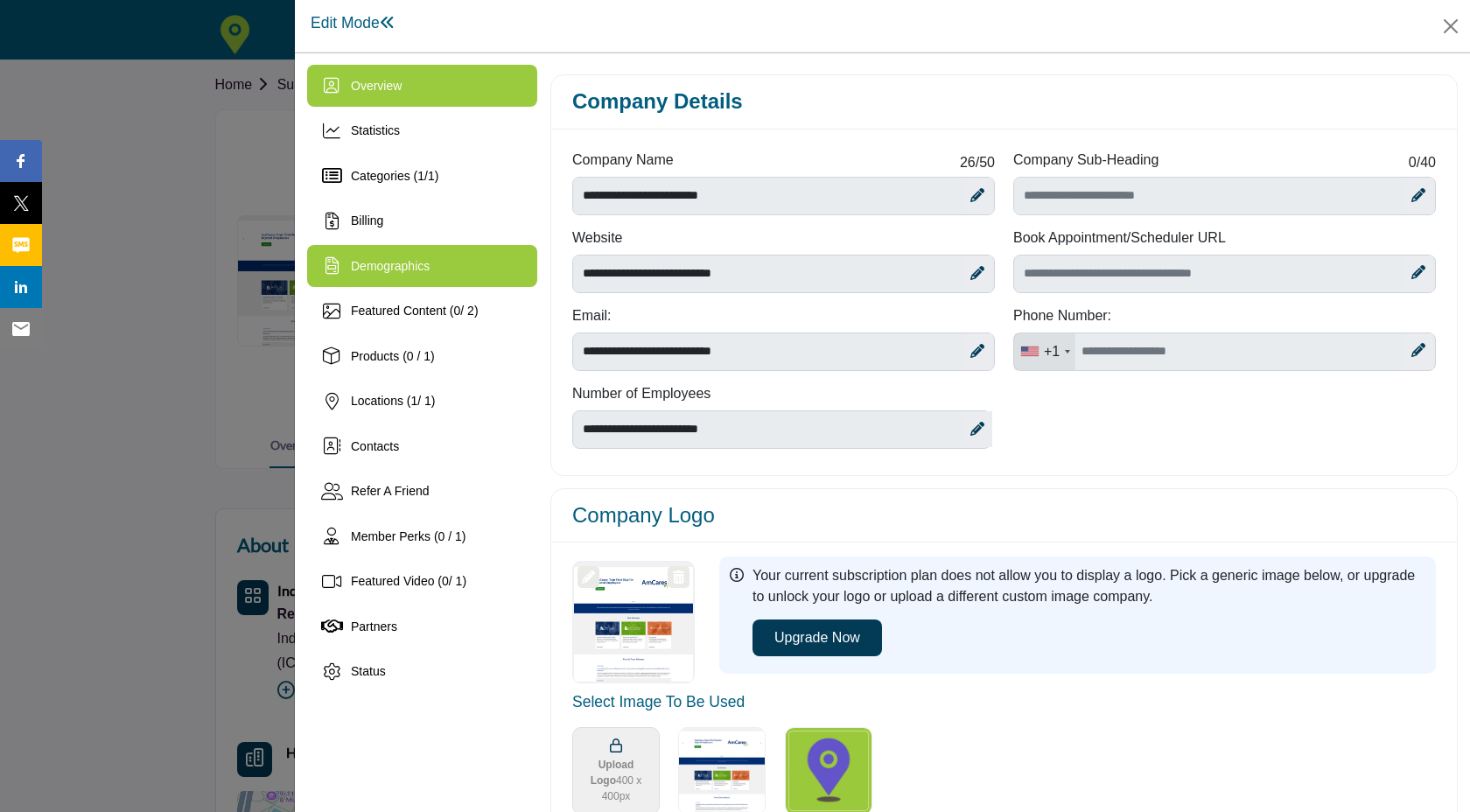
click at [416, 259] on span "Demographics" at bounding box center [390, 266] width 79 height 14
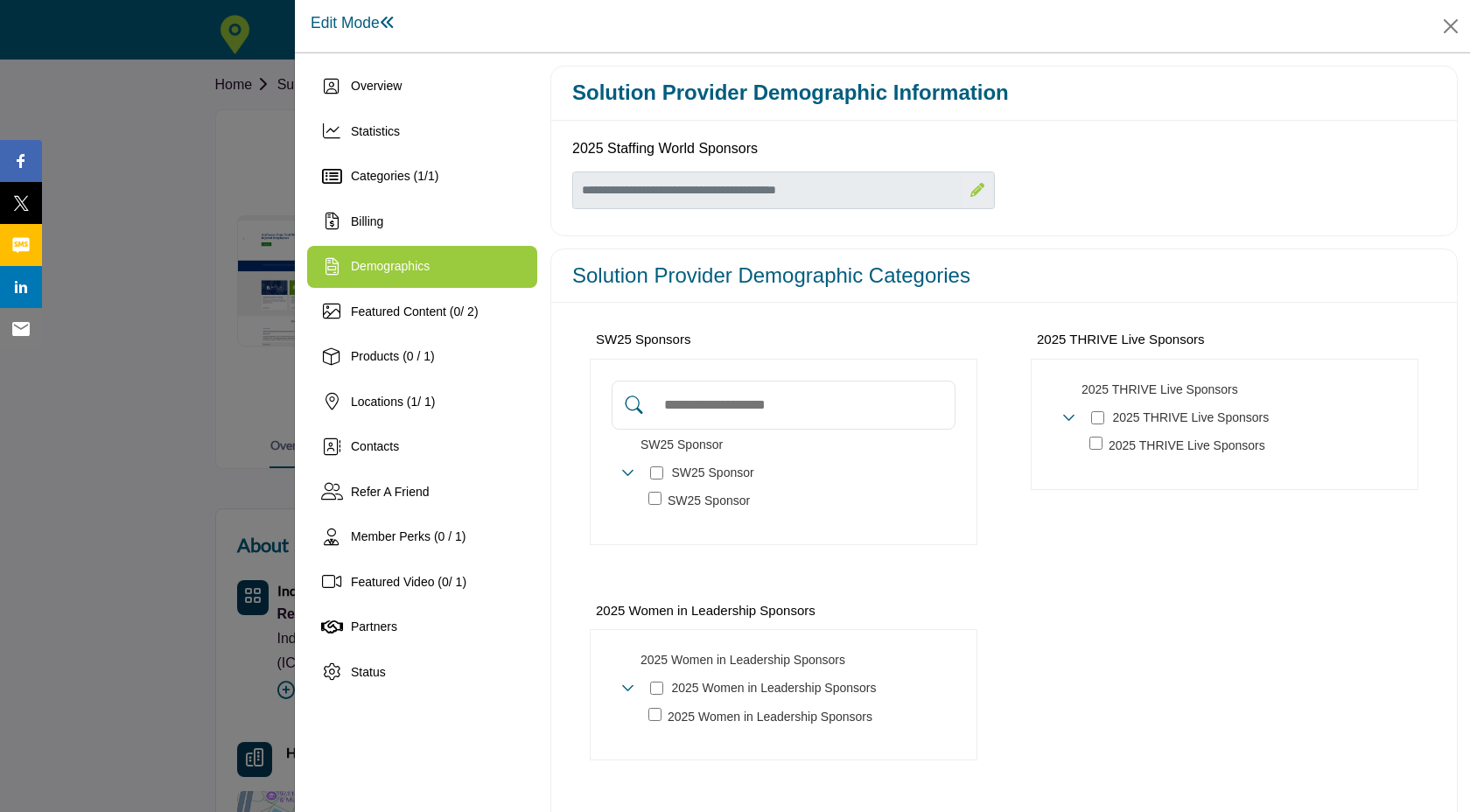
click at [646, 471] on div "SW25 Sponsor 25" at bounding box center [692, 472] width 142 height 25
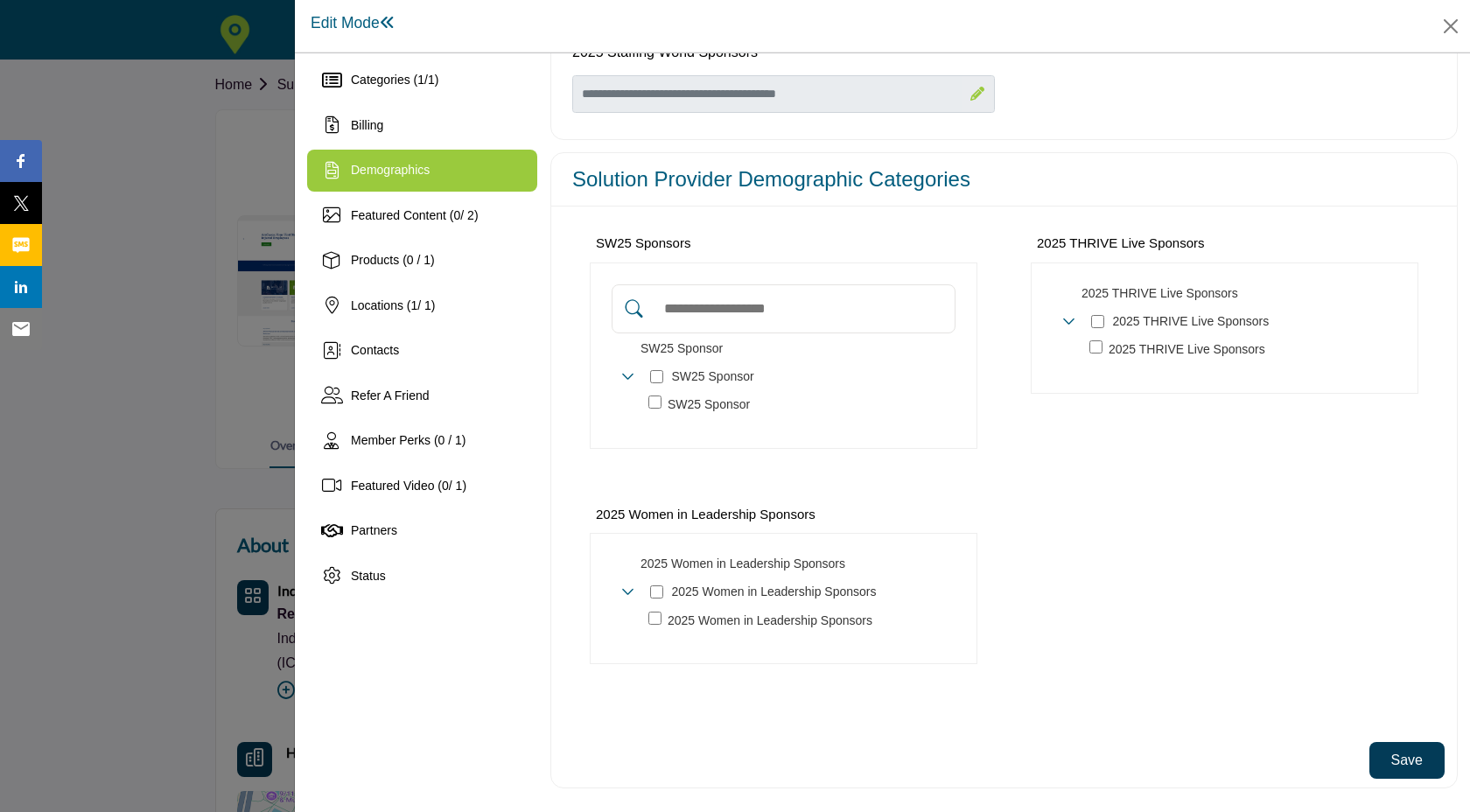
click at [1411, 759] on button "Save" at bounding box center [1407, 761] width 76 height 37
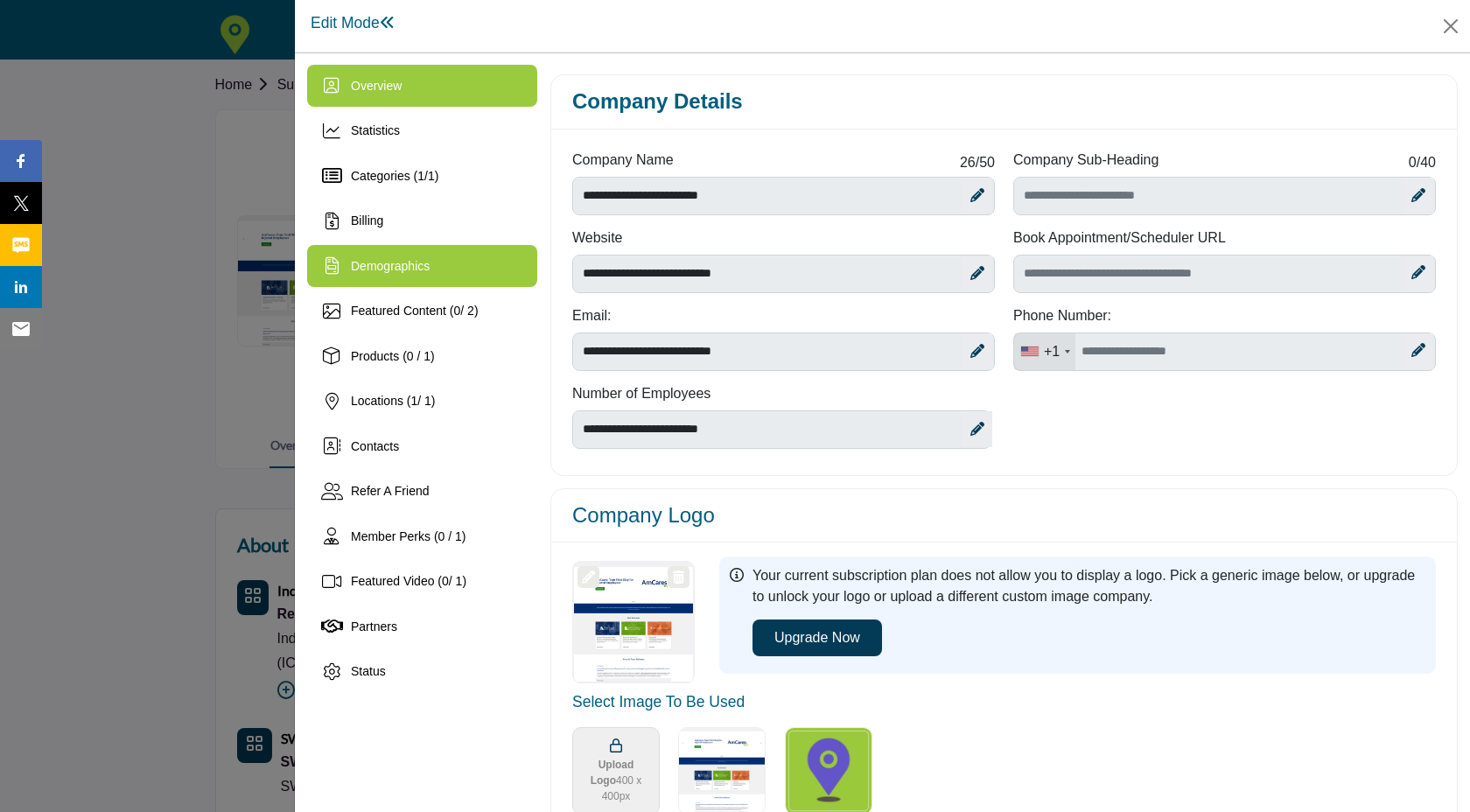
click at [501, 272] on div "Demographics" at bounding box center [422, 265] width 230 height 42
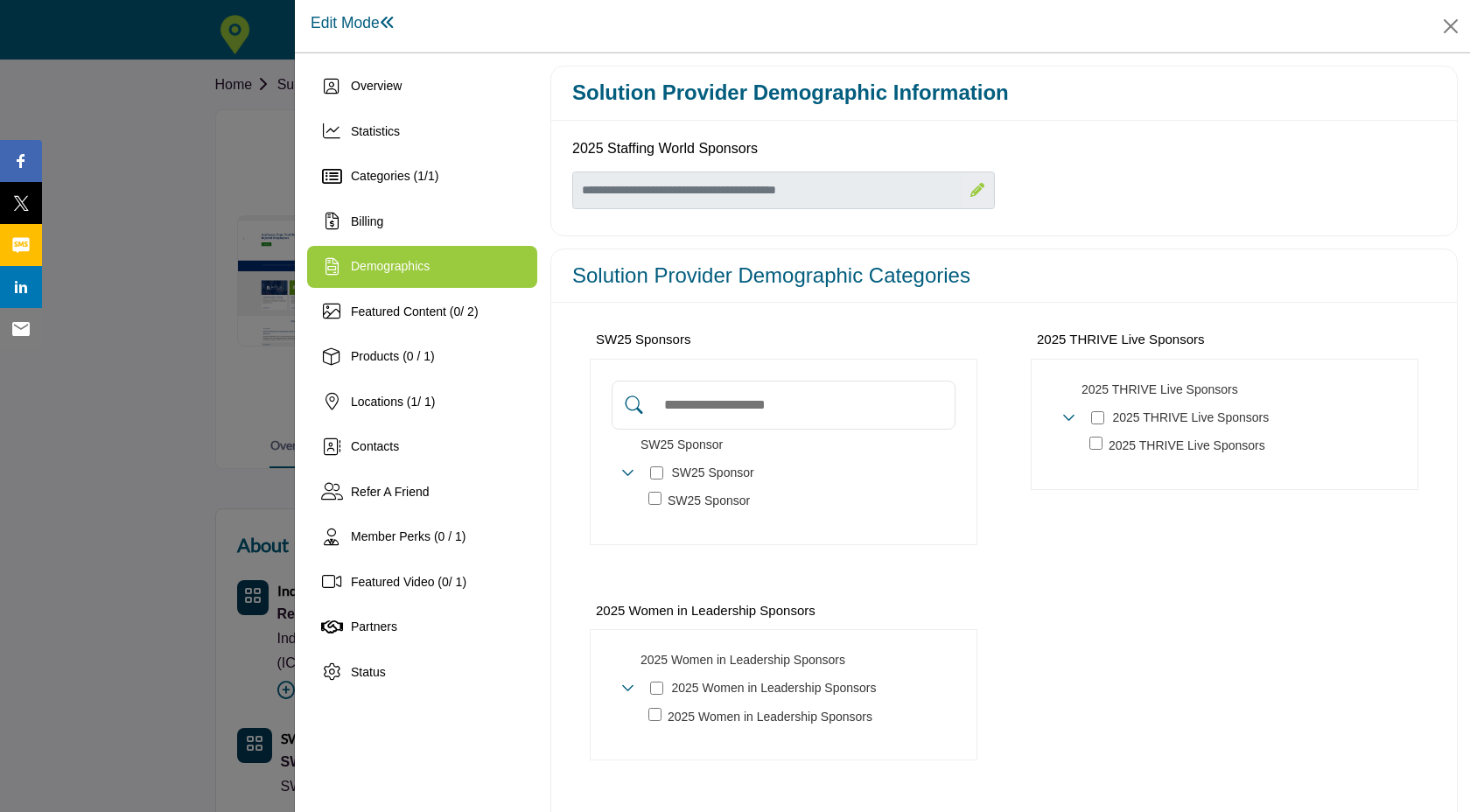
scroll to position [96, 0]
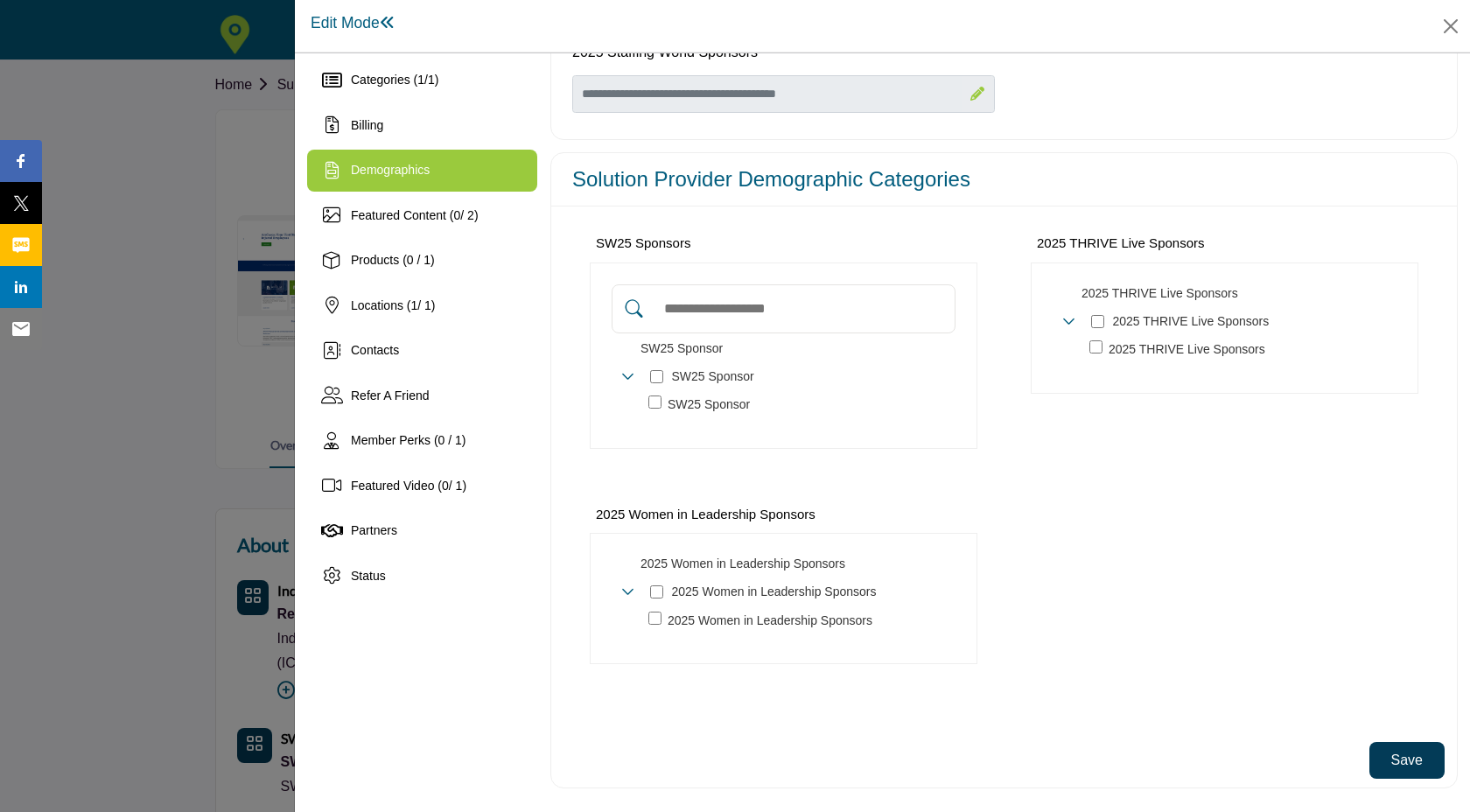
click at [1410, 770] on button "Save" at bounding box center [1407, 761] width 76 height 37
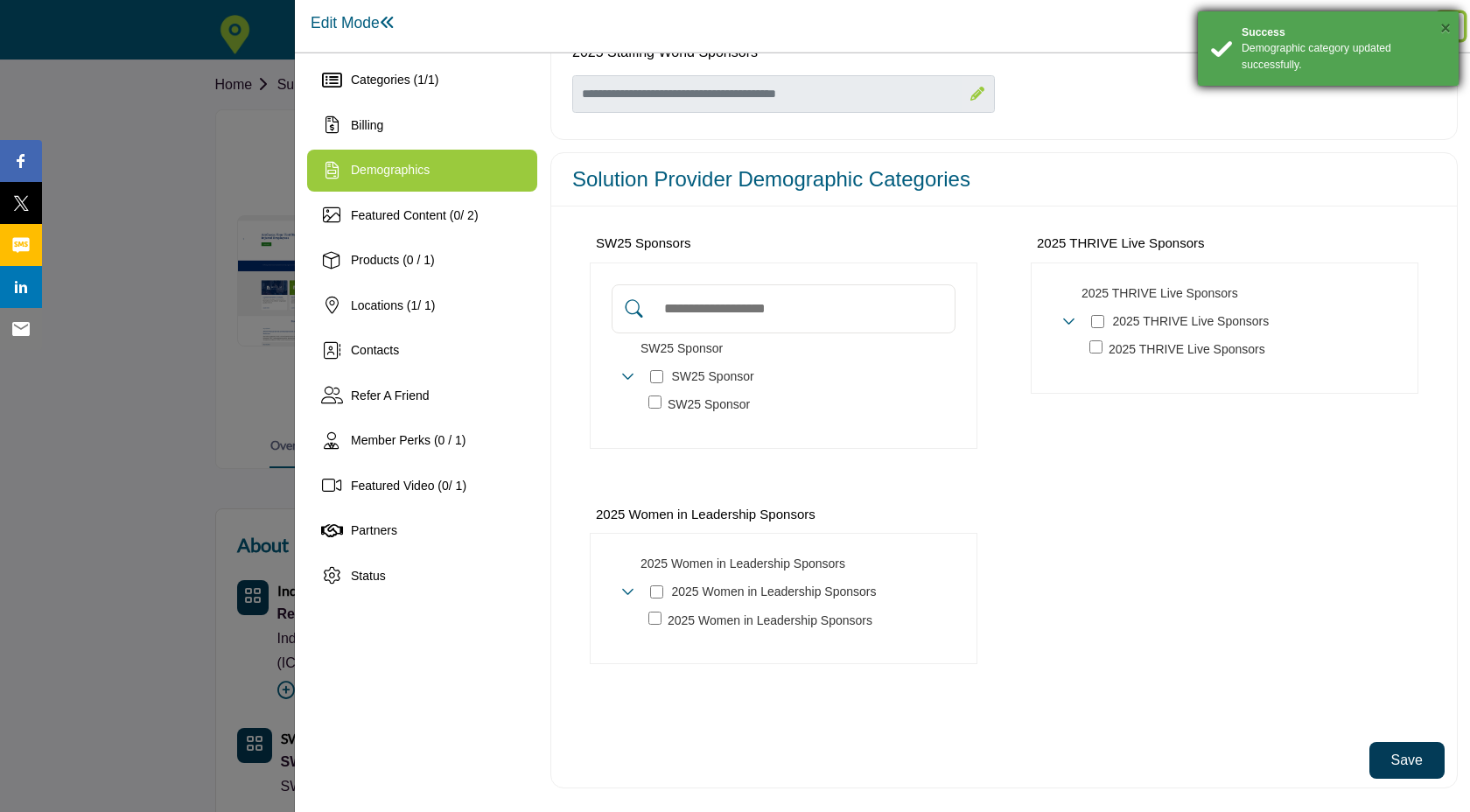
click at [1446, 29] on button "×" at bounding box center [1445, 28] width 11 height 17
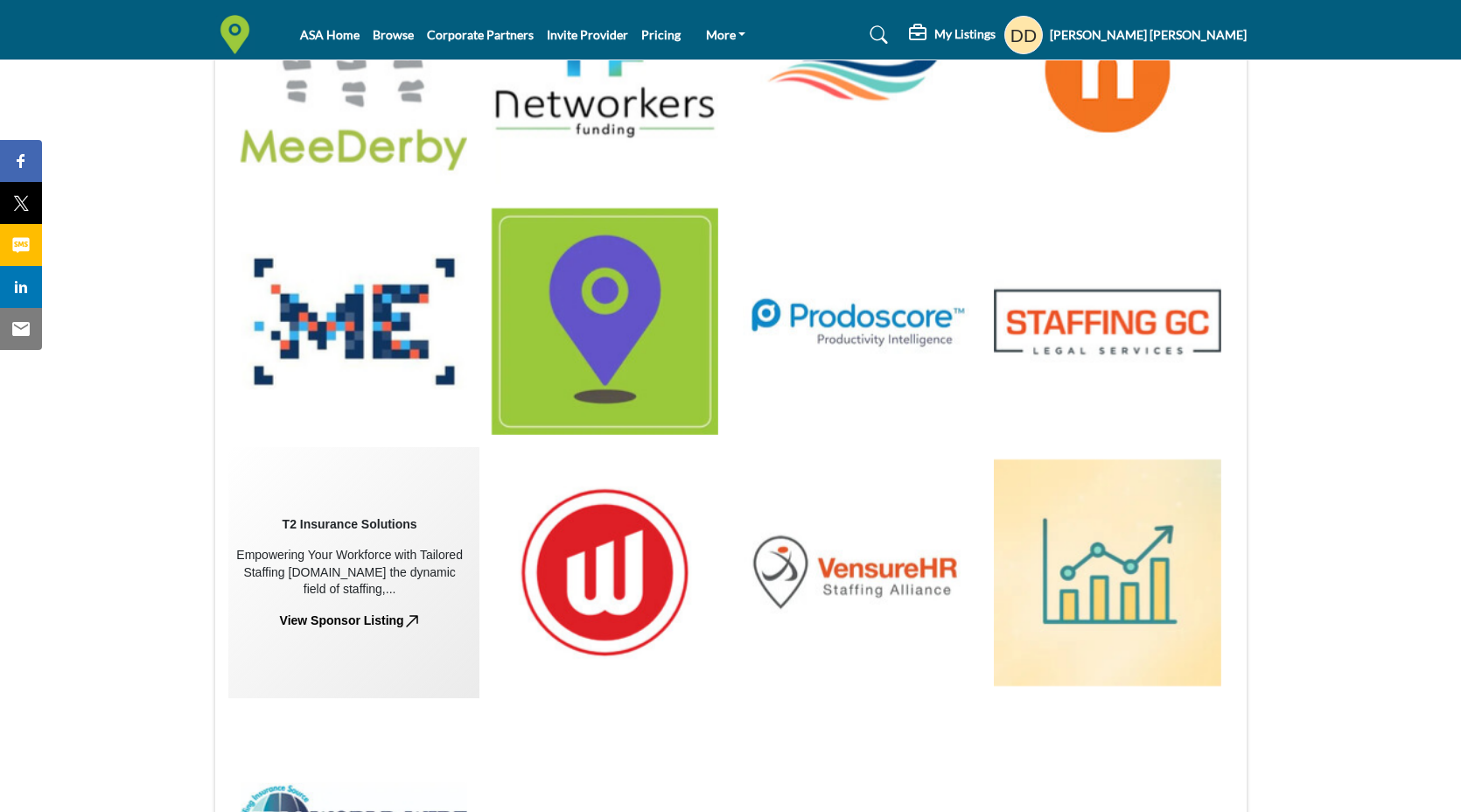
scroll to position [1469, 0]
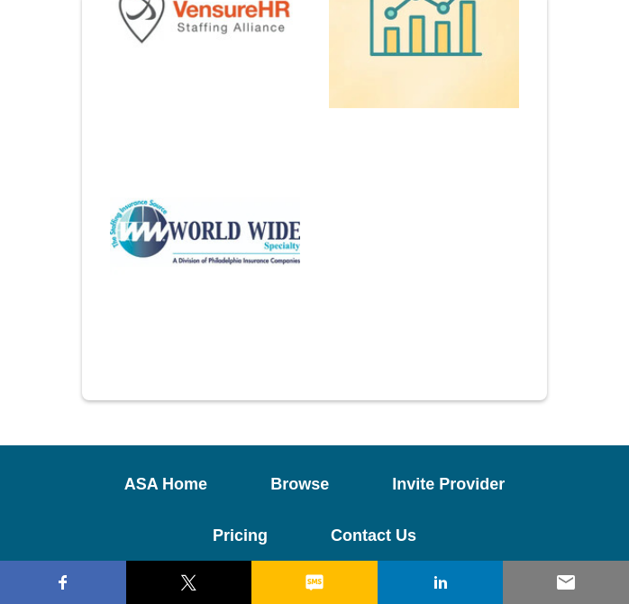
scroll to position [2694, 0]
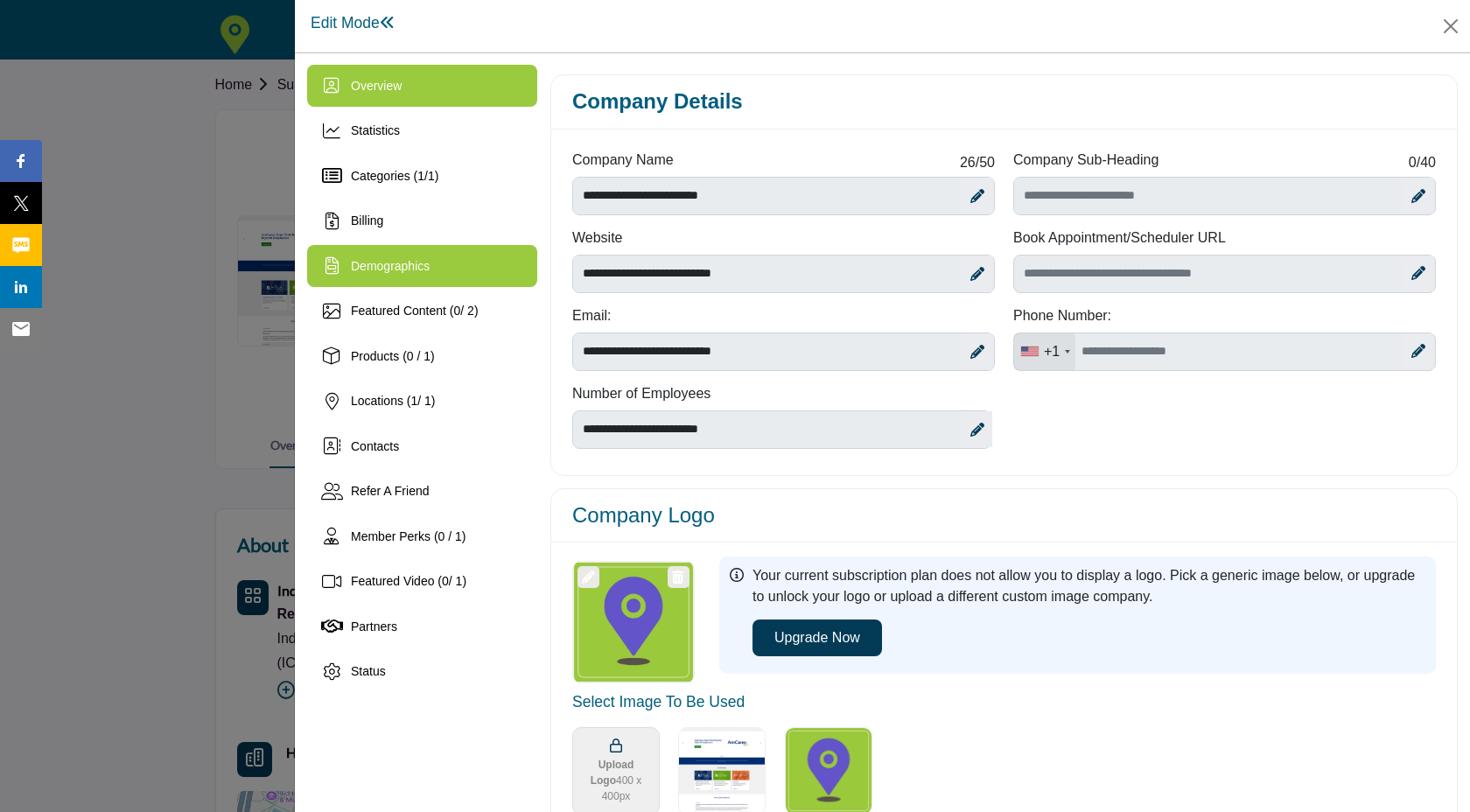
click at [431, 254] on div "Demographics" at bounding box center [422, 265] width 230 height 42
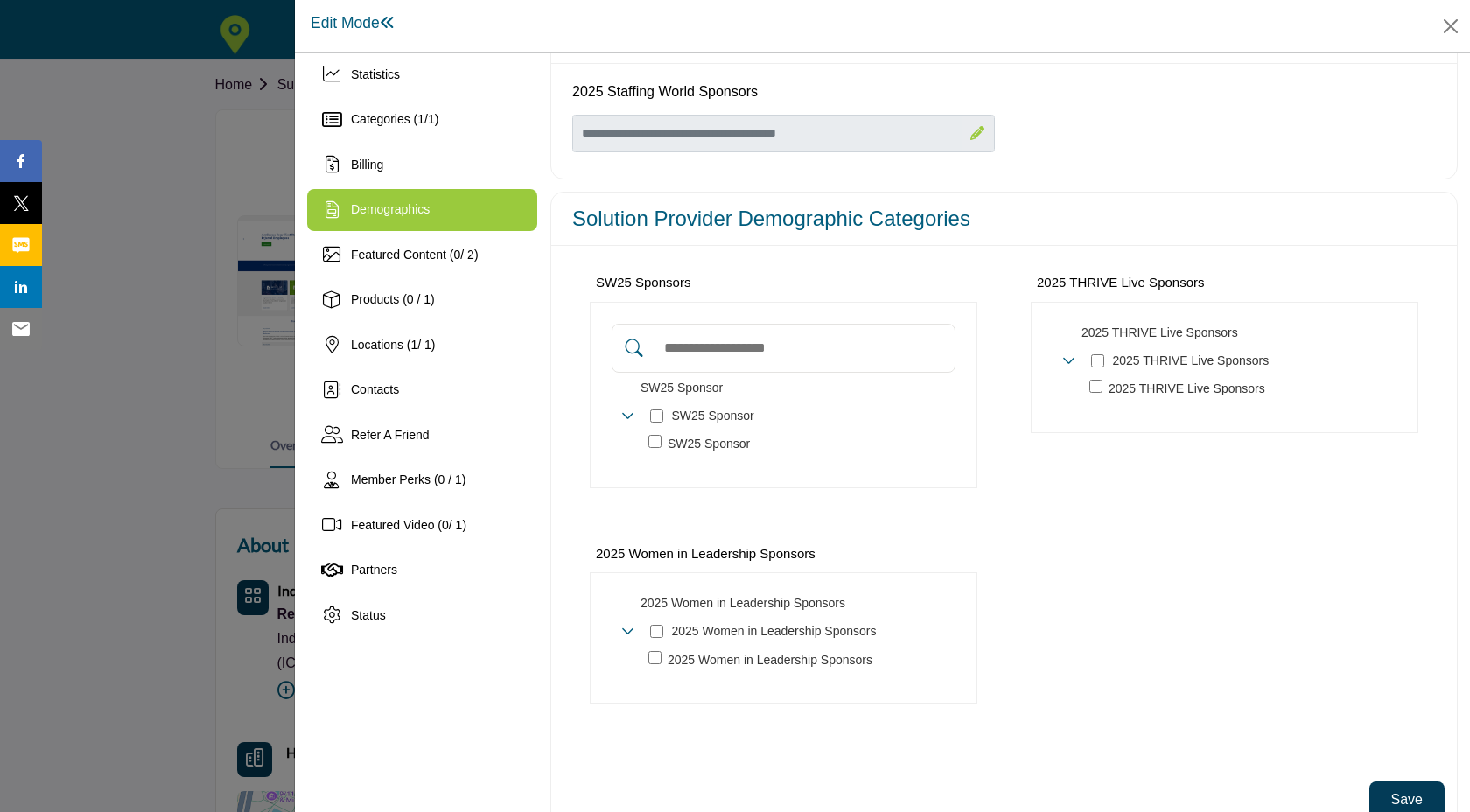
scroll to position [96, 0]
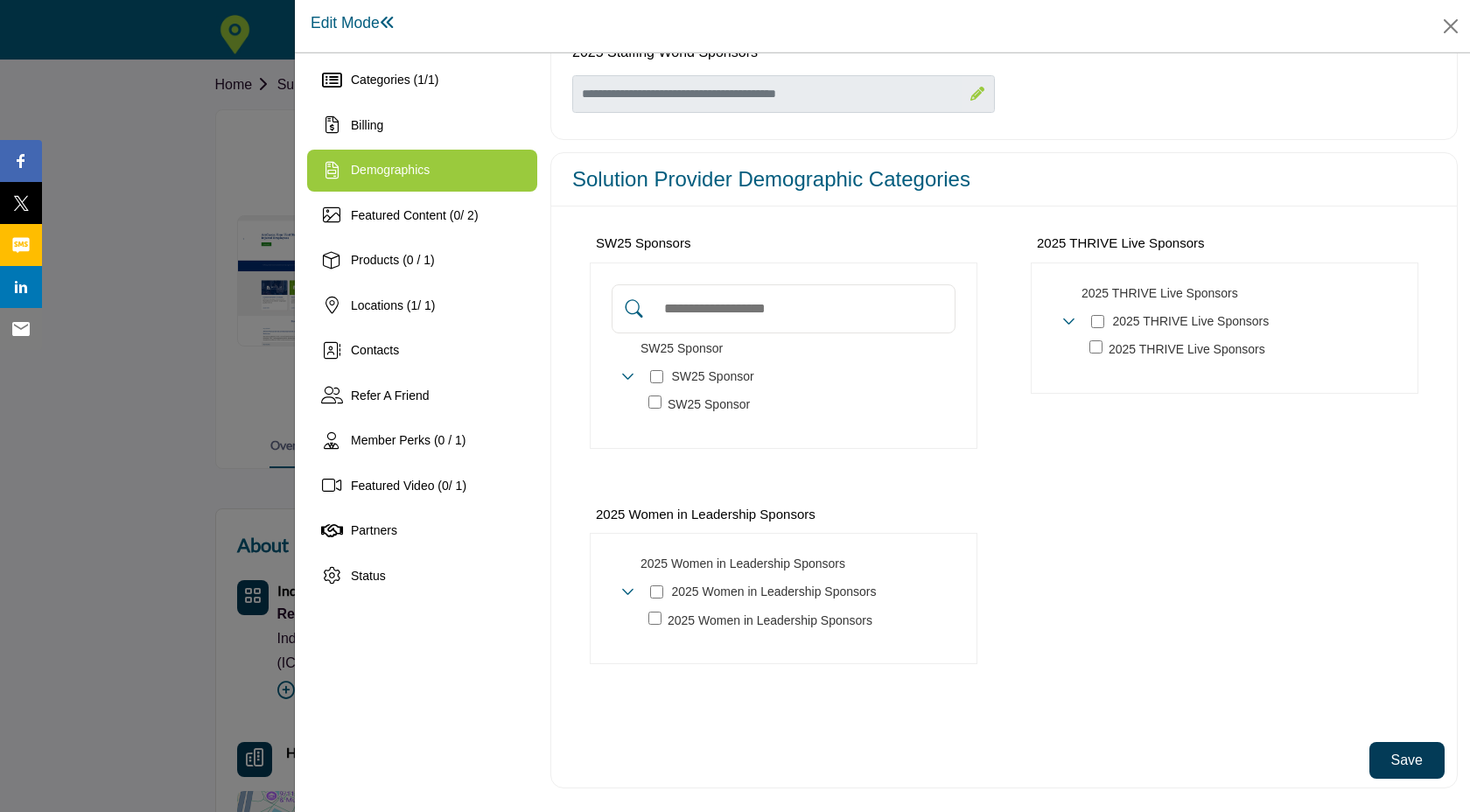
click at [1374, 766] on button "Save" at bounding box center [1407, 761] width 76 height 37
